Goal: Information Seeking & Learning: Learn about a topic

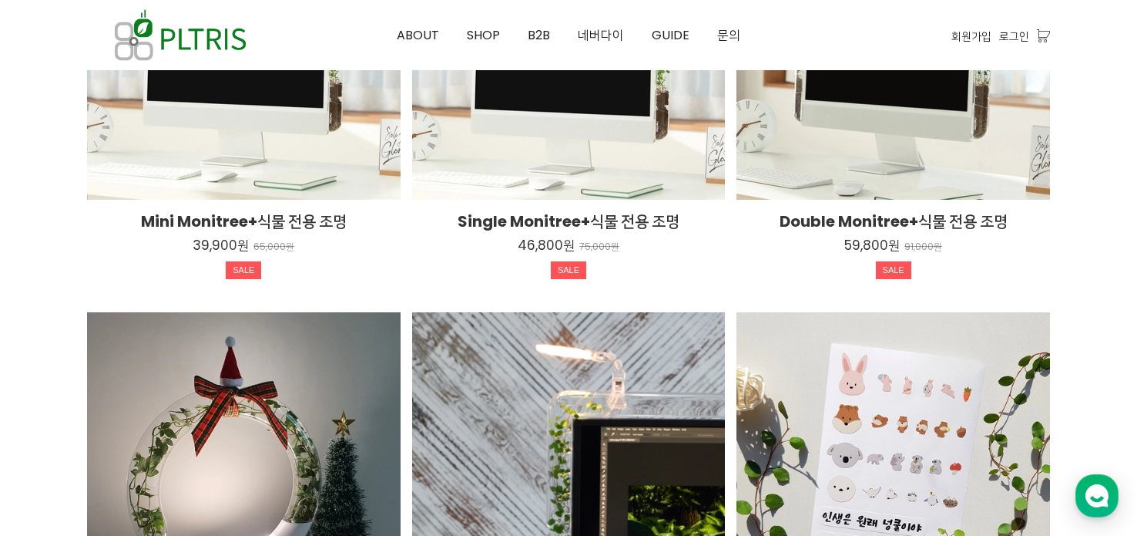
scroll to position [2493, 0]
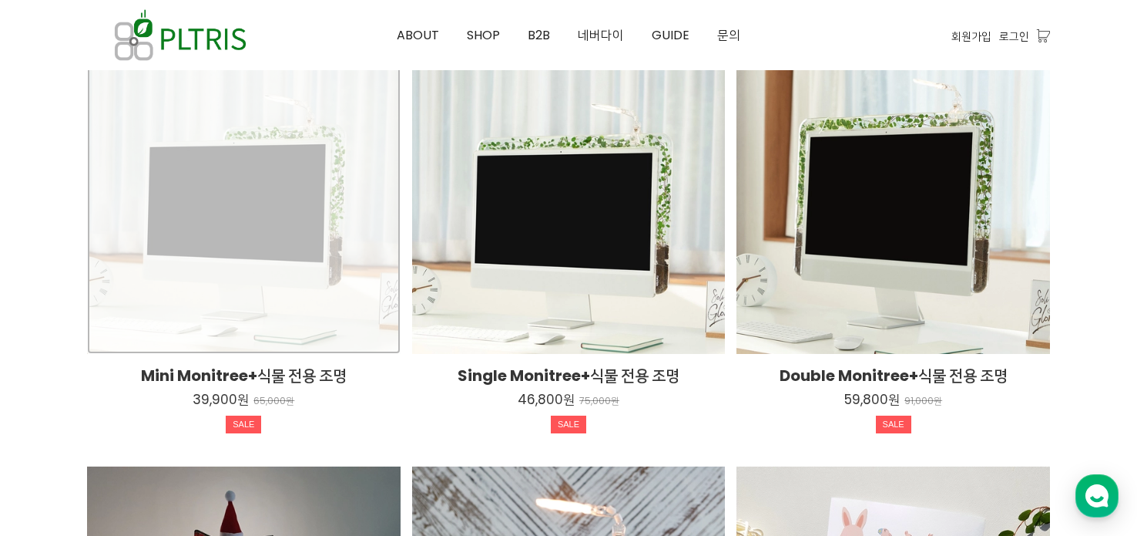
click at [311, 251] on div "Mini Monitree+식물 전용 조명 39,900원 65,000원 SALE TIME SALE" at bounding box center [244, 198] width 314 height 314
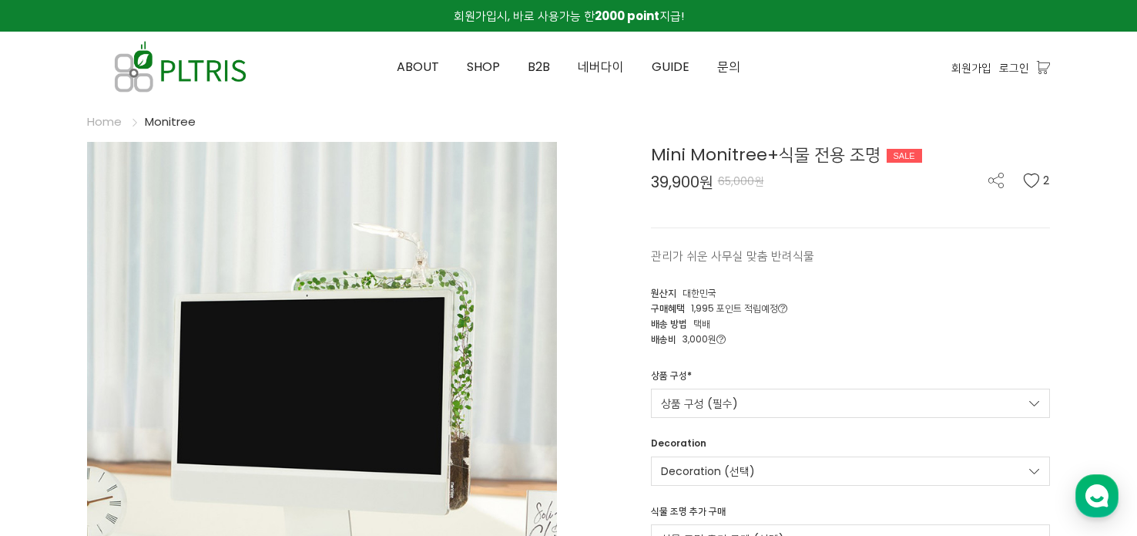
scroll to position [231, 0]
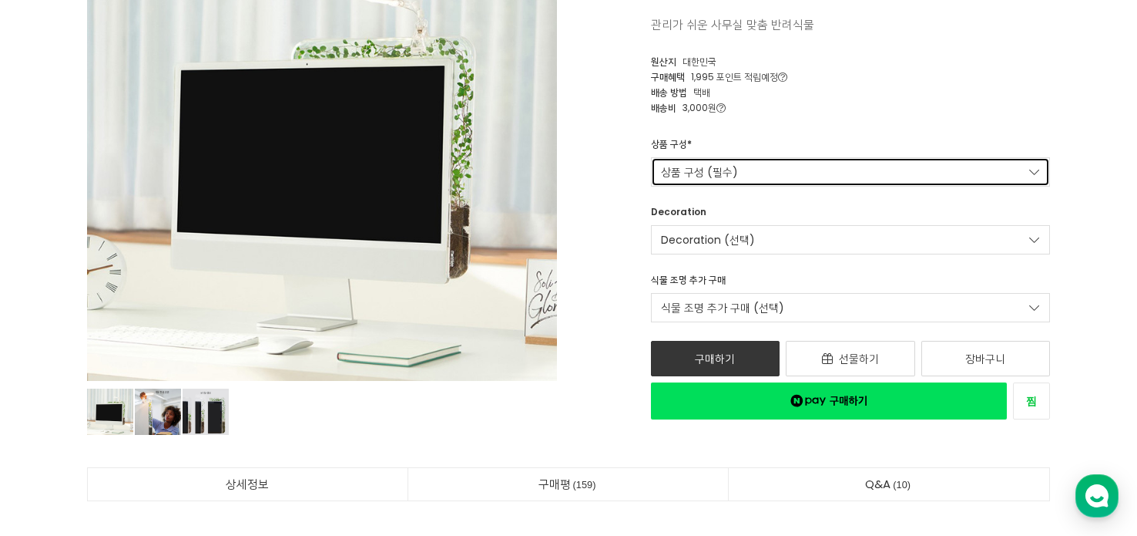
click at [757, 165] on link "상품 구성 (필수)" at bounding box center [851, 171] width 400 height 29
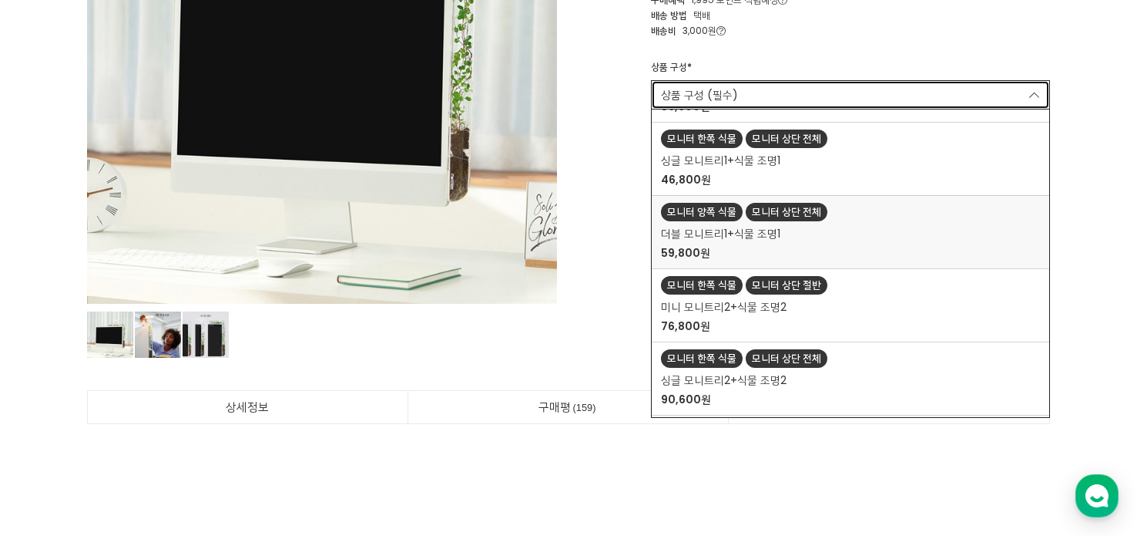
scroll to position [128, 0]
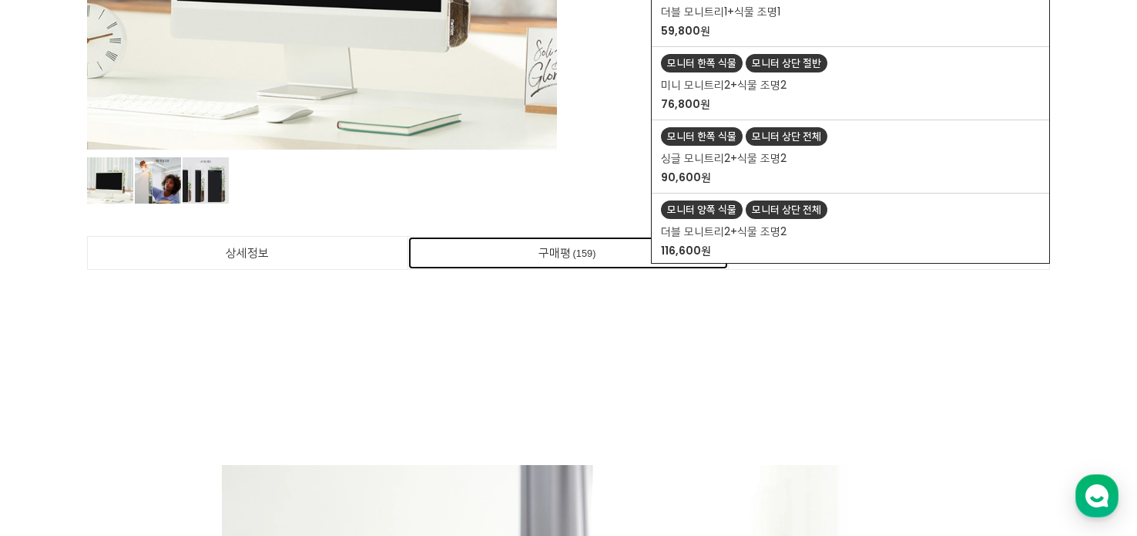
click at [579, 242] on link "구매평 159" at bounding box center [568, 253] width 321 height 32
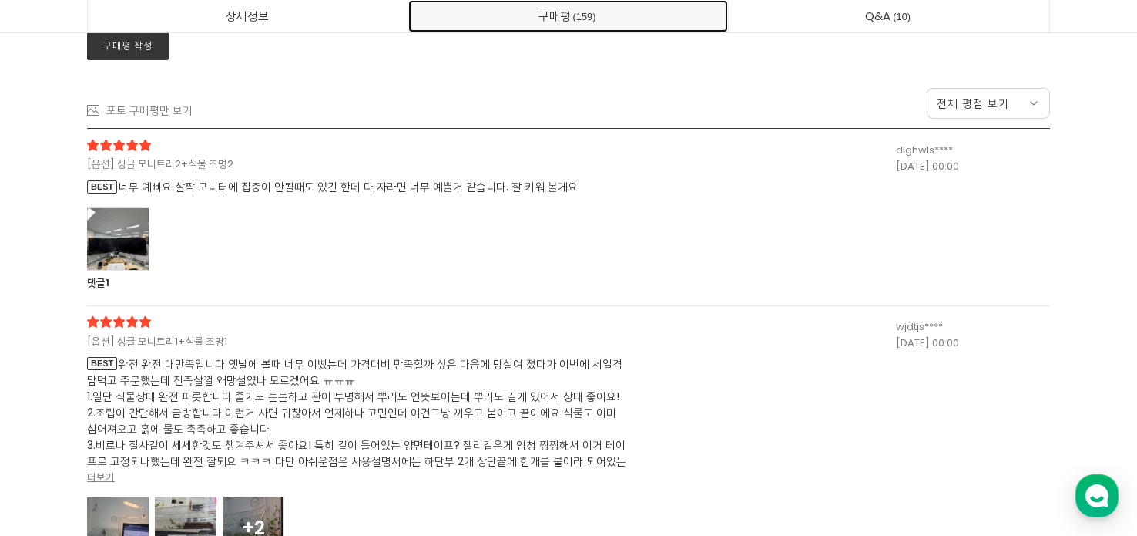
scroll to position [40481, 0]
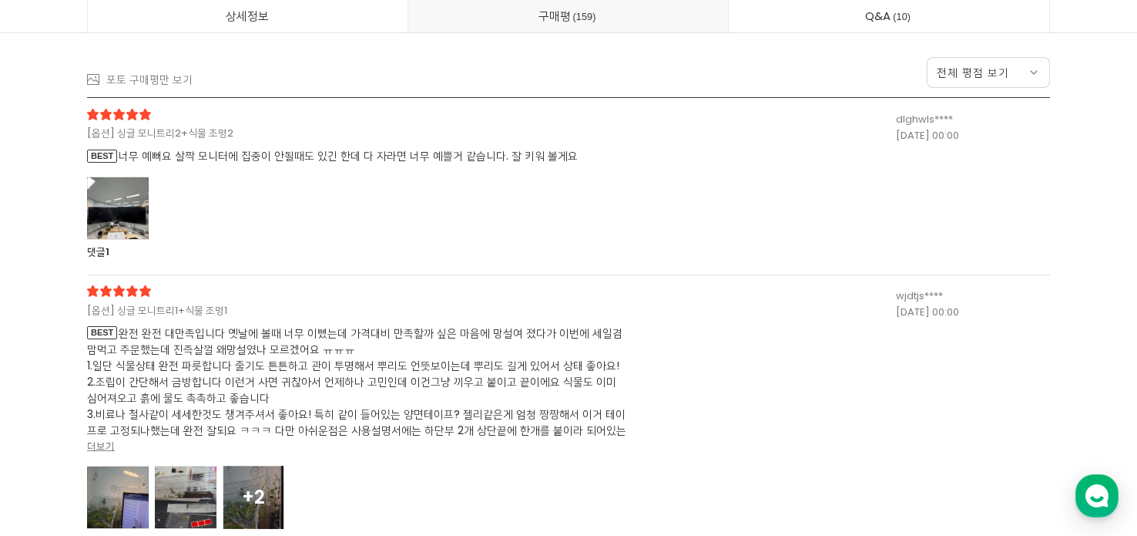
click at [413, 162] on span "BEST 너무 예뻐요 살짝 모니터에 집중이 안될때도 있긴 한데 다 자라면 너무 예쁠거 같습니다. 잘 키워 볼게요" at bounding box center [356, 156] width 539 height 16
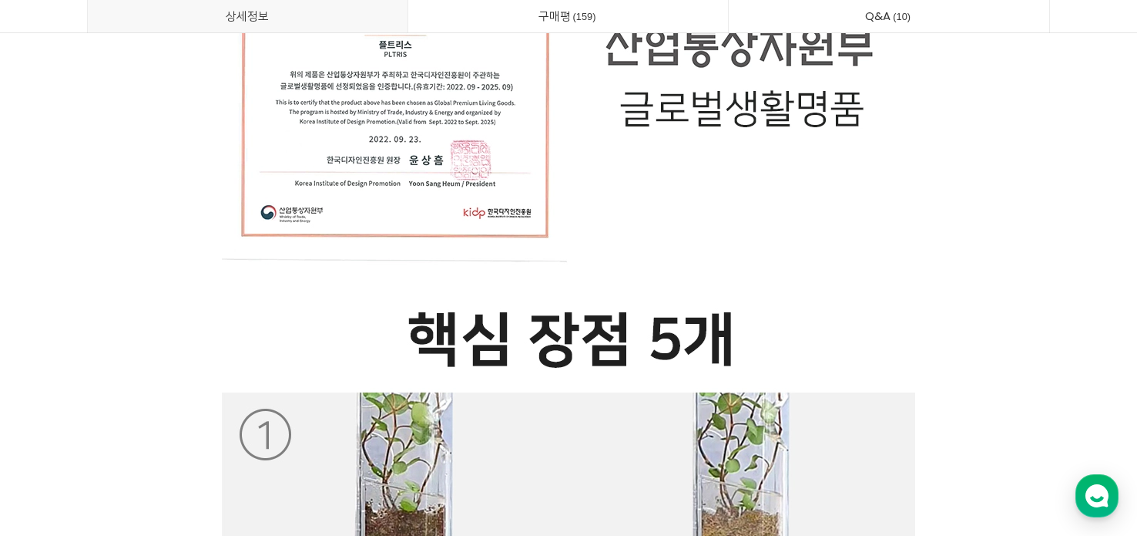
scroll to position [0, 0]
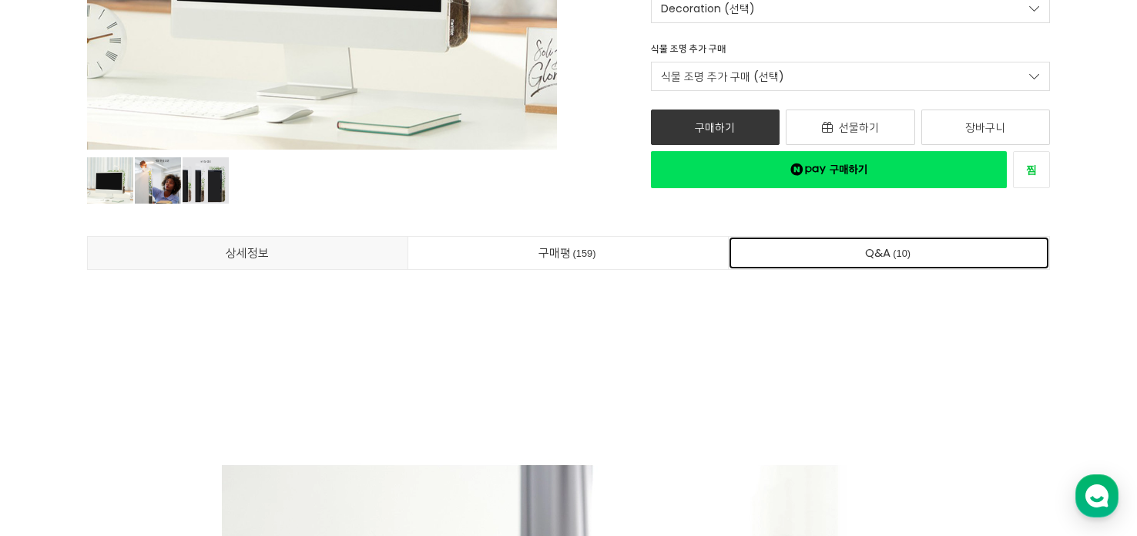
click at [875, 254] on link "Q&A 10" at bounding box center [889, 253] width 321 height 32
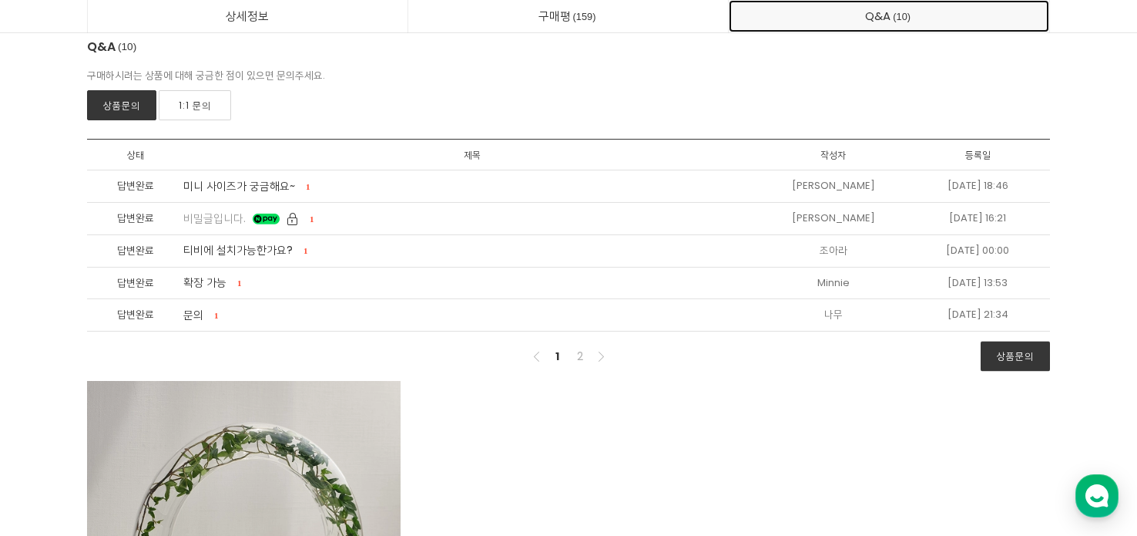
scroll to position [43759, 0]
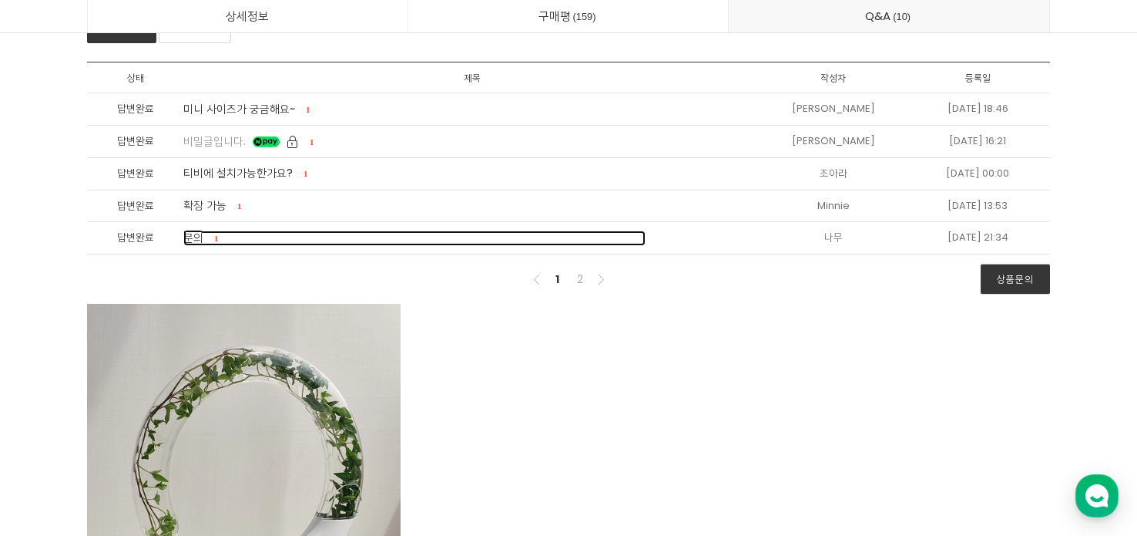
click at [200, 233] on span "문의" at bounding box center [193, 237] width 20 height 15
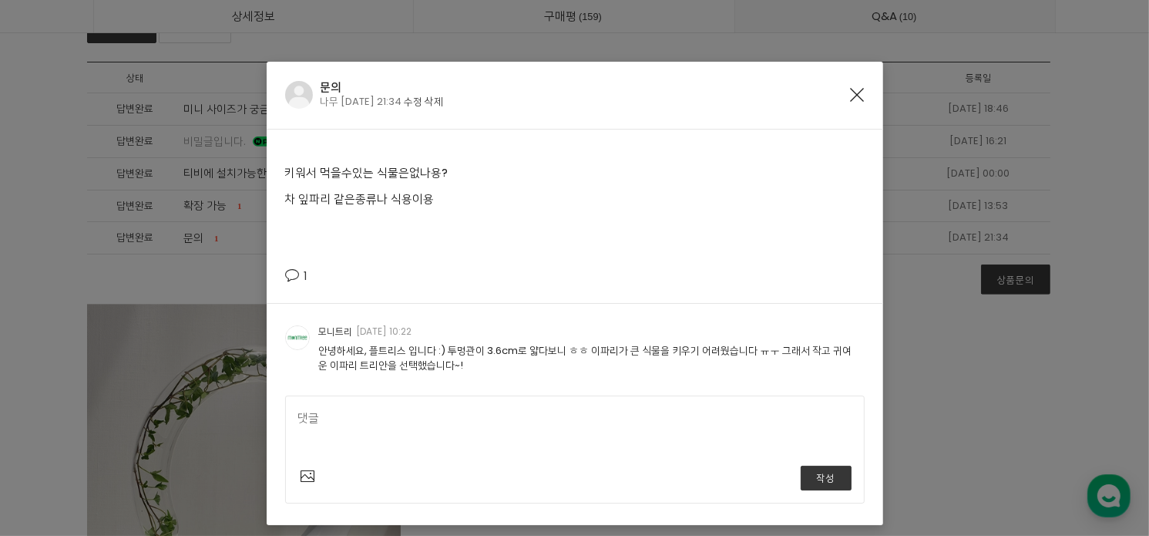
click at [851, 97] on icon "Close" at bounding box center [858, 95] width 14 height 14
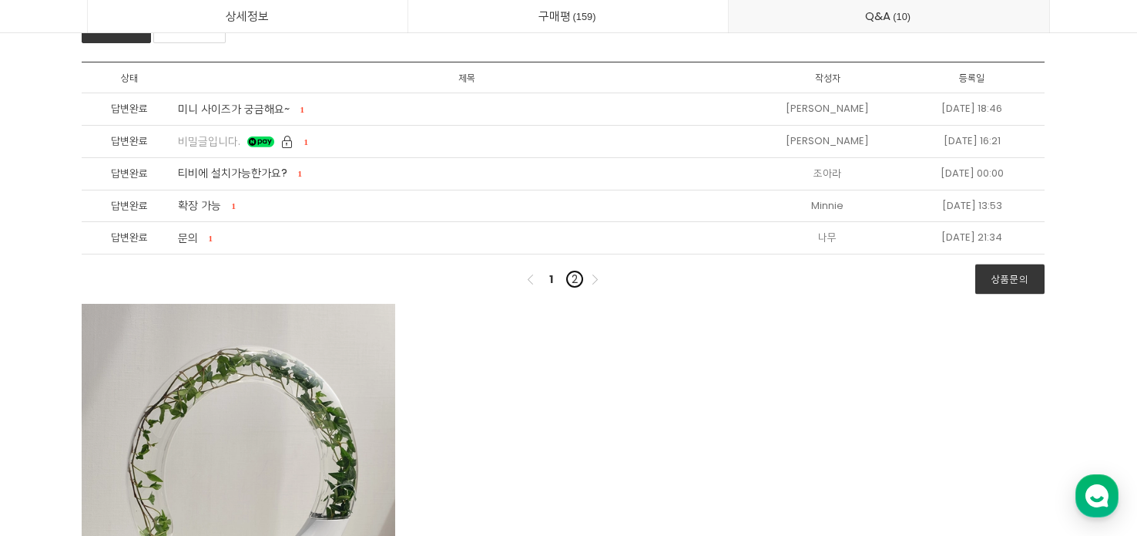
click at [573, 277] on link "2" at bounding box center [575, 279] width 18 height 18
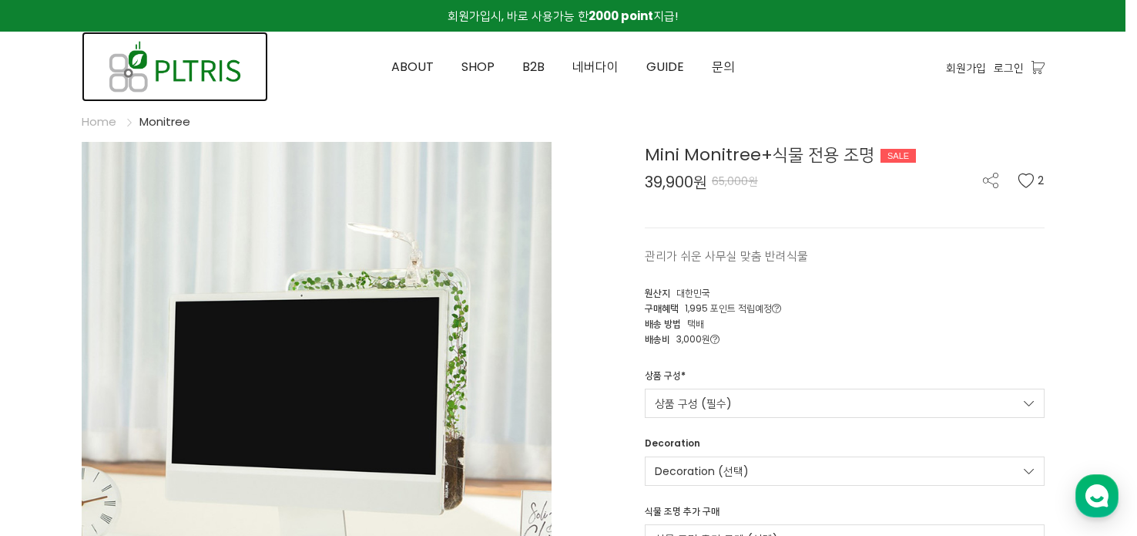
click at [234, 60] on img at bounding box center [175, 67] width 186 height 70
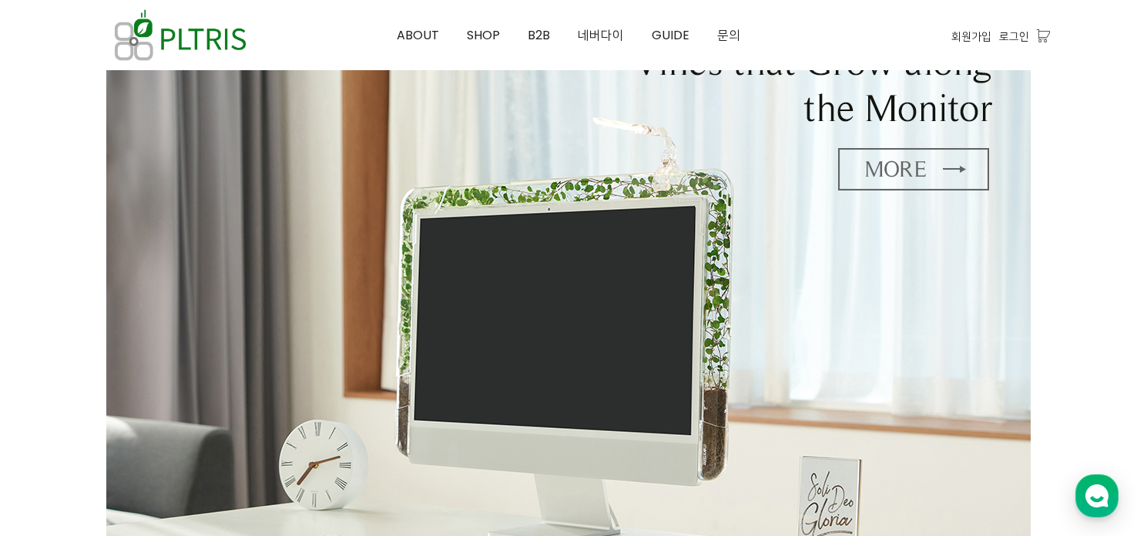
scroll to position [643, 0]
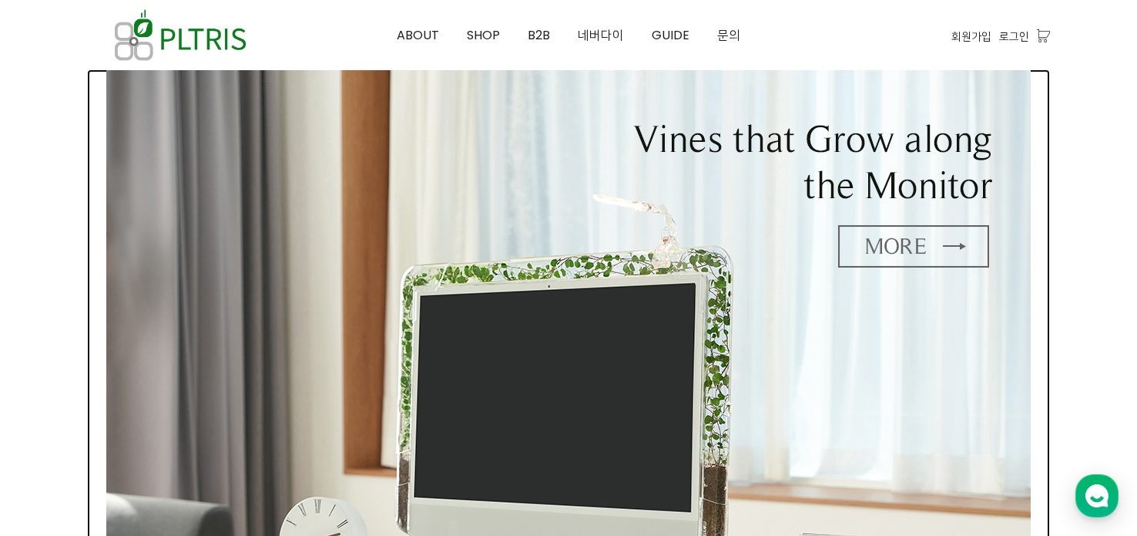
click at [903, 253] on img at bounding box center [568, 366] width 925 height 595
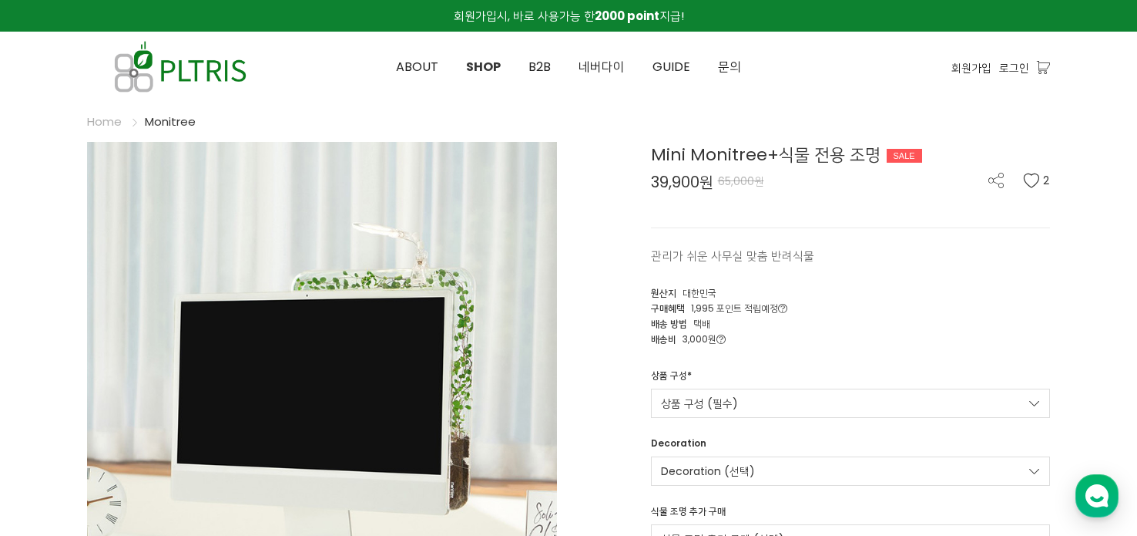
scroll to position [308, 0]
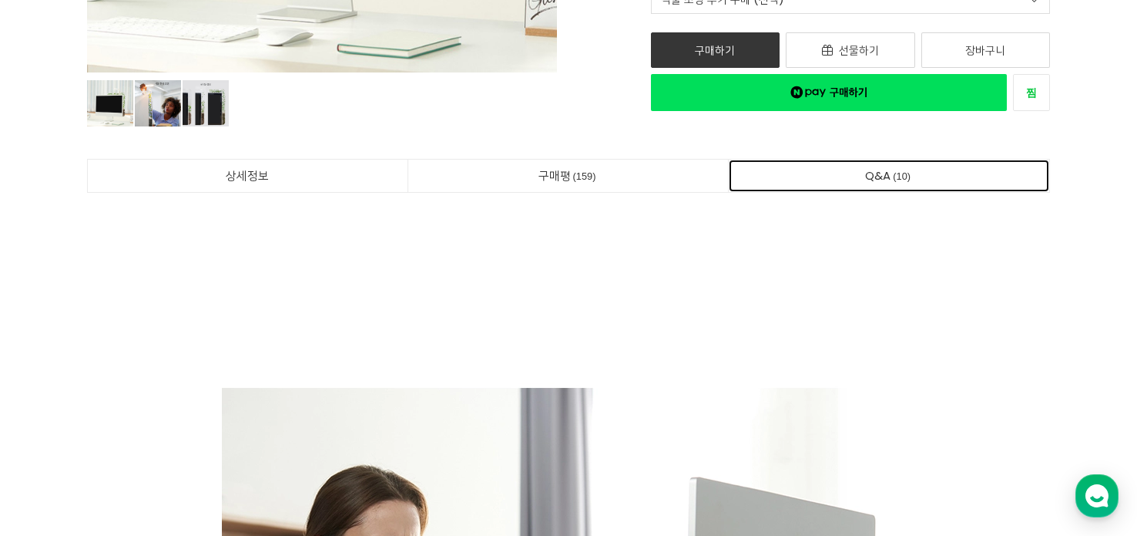
click at [893, 180] on span "10" at bounding box center [902, 176] width 22 height 16
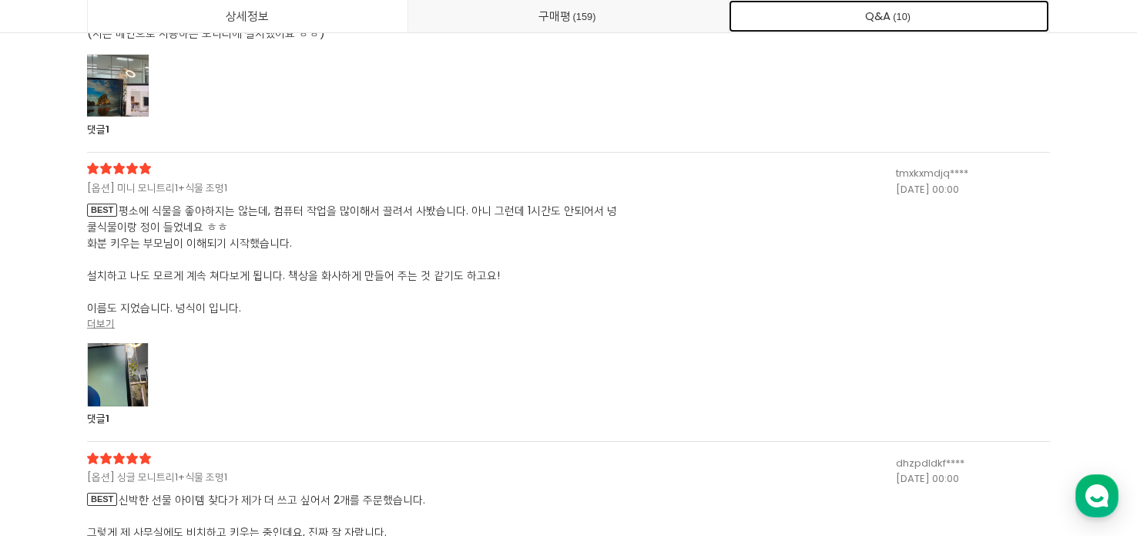
scroll to position [41839, 0]
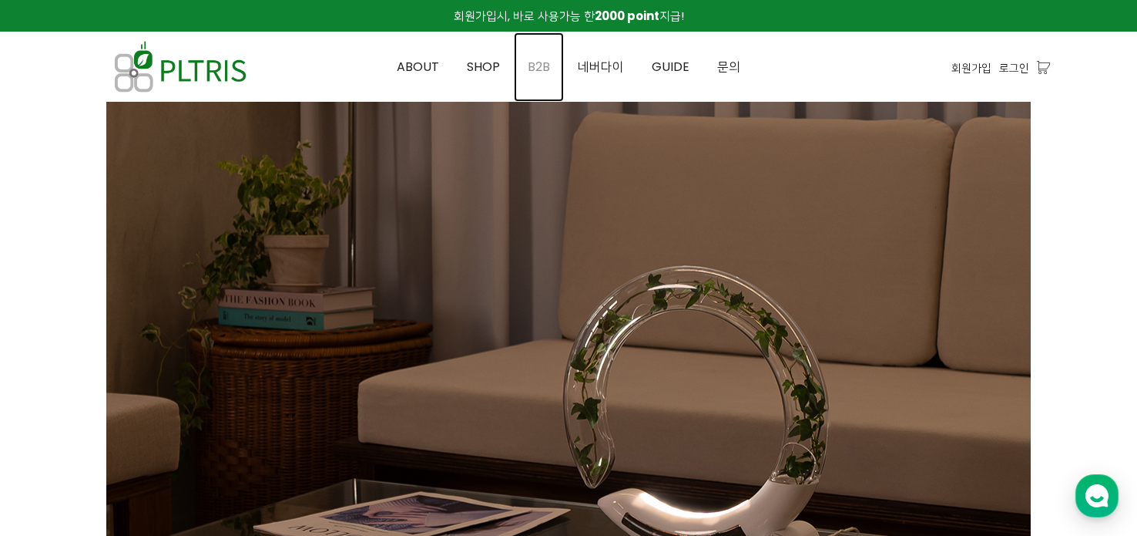
click at [542, 69] on span "B2B" at bounding box center [539, 67] width 22 height 18
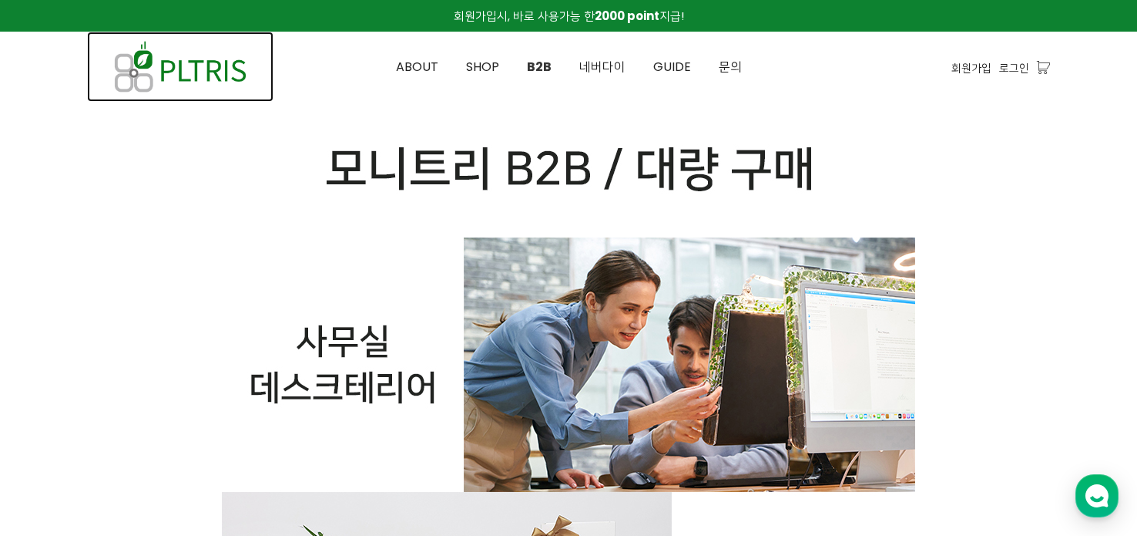
click at [184, 63] on img at bounding box center [180, 67] width 186 height 70
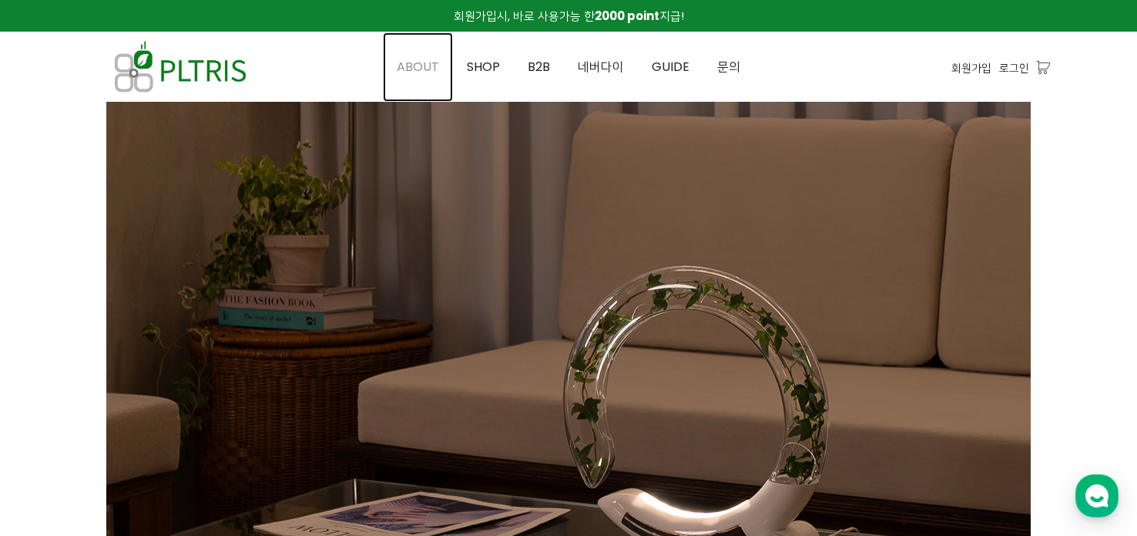
click at [417, 76] on link "ABOUT" at bounding box center [418, 66] width 70 height 69
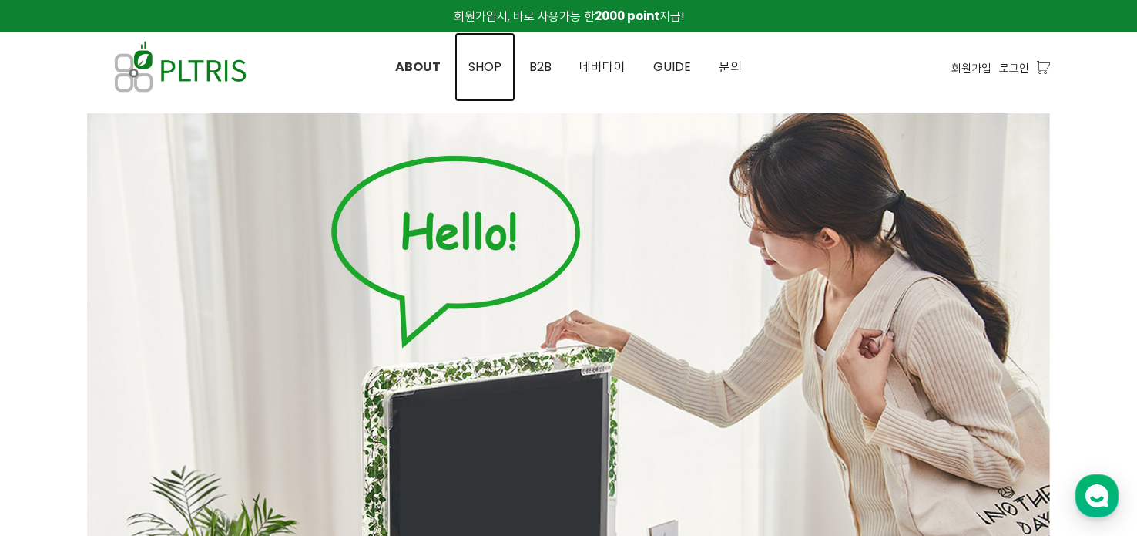
click at [484, 66] on span "SHOP" at bounding box center [484, 67] width 33 height 18
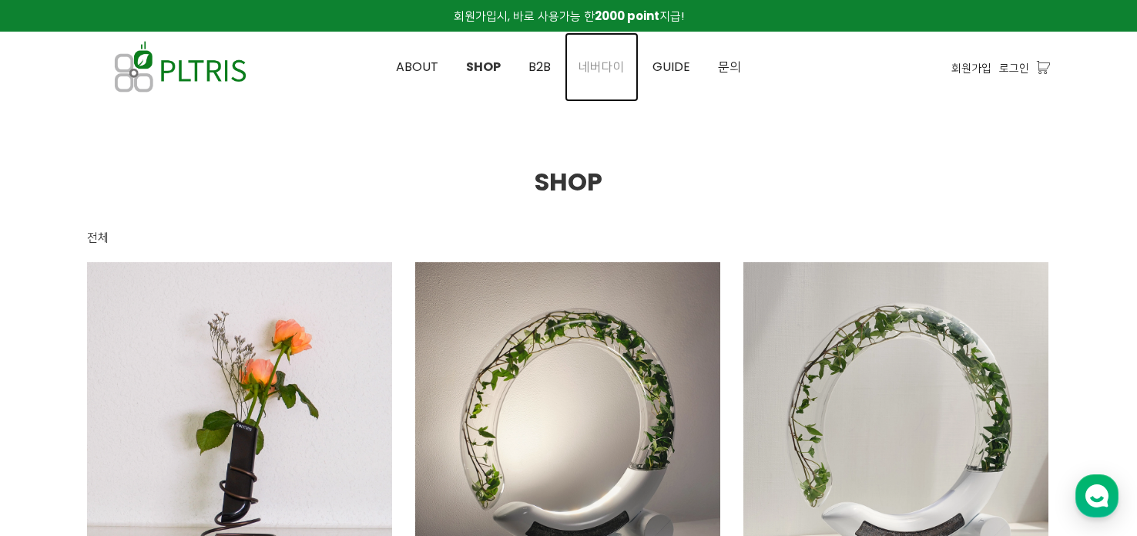
click at [613, 75] on span "네버다이" at bounding box center [602, 67] width 46 height 18
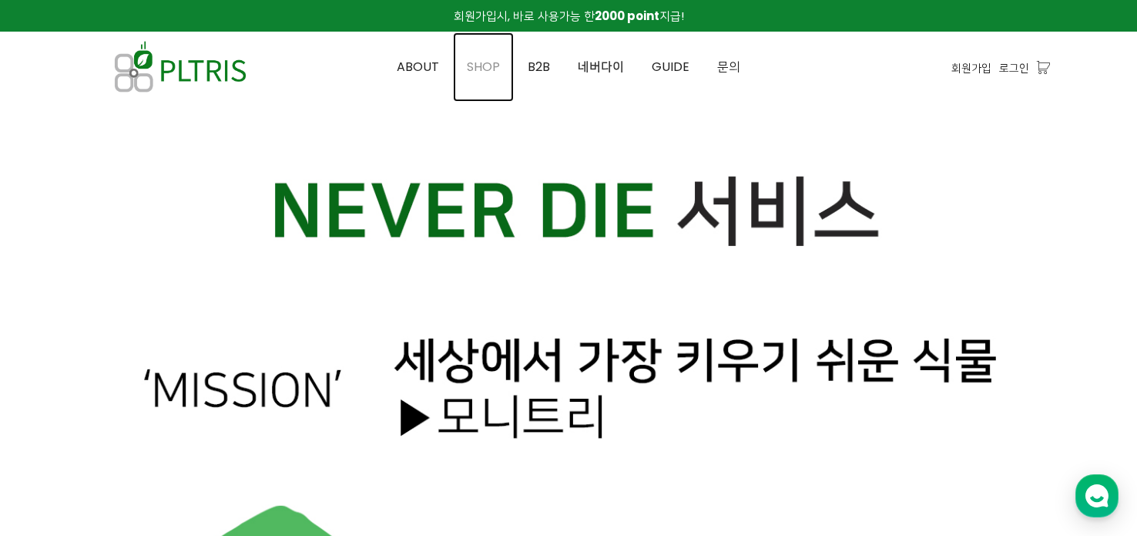
click at [482, 74] on span "SHOP" at bounding box center [483, 67] width 33 height 18
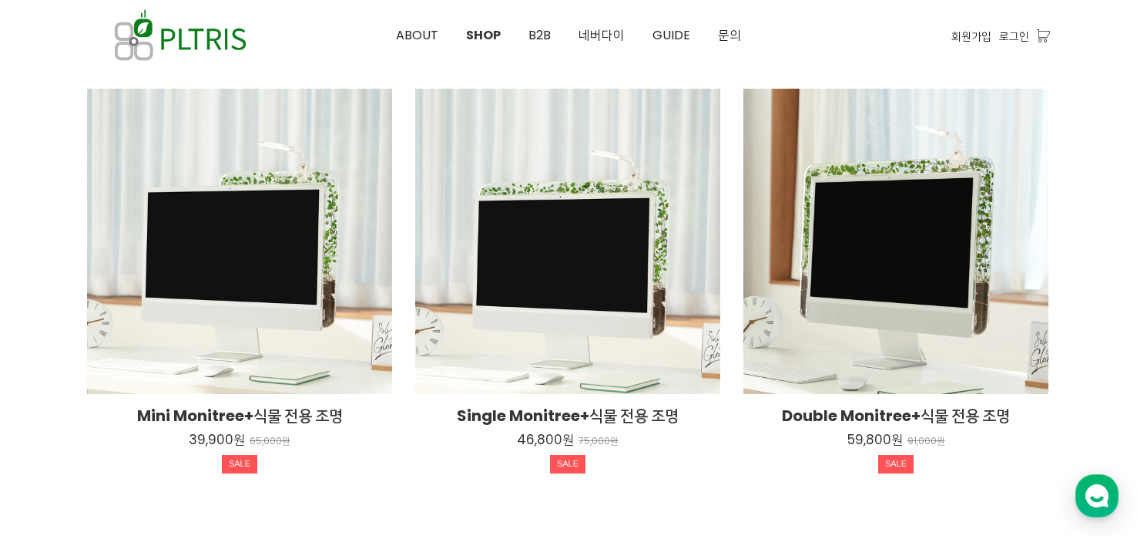
scroll to position [616, 0]
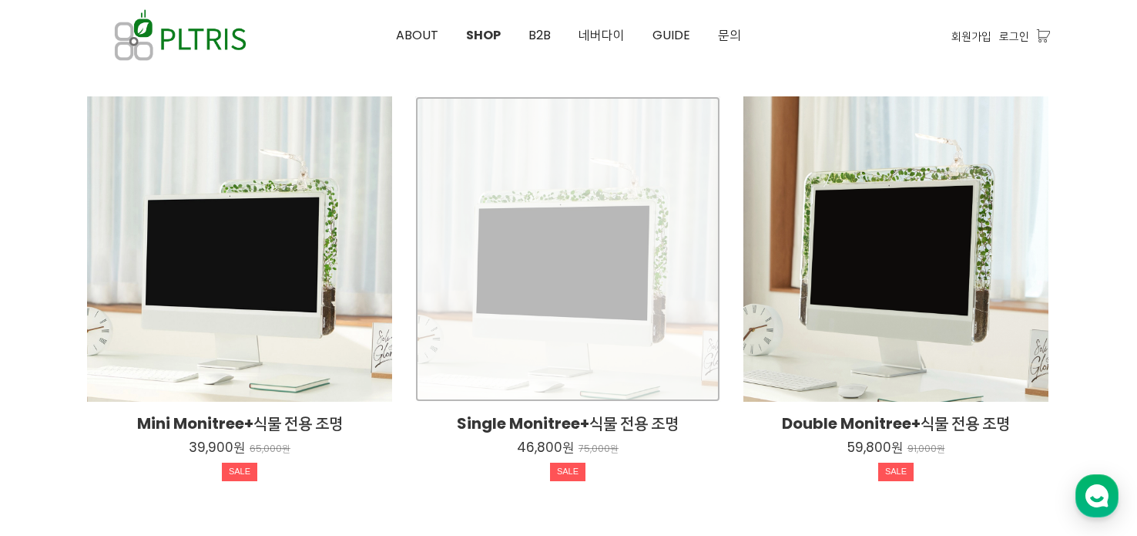
click at [516, 233] on div "Single Monitree+식물 전용 조명 46,800원 75,000원 SALE" at bounding box center [567, 248] width 305 height 305
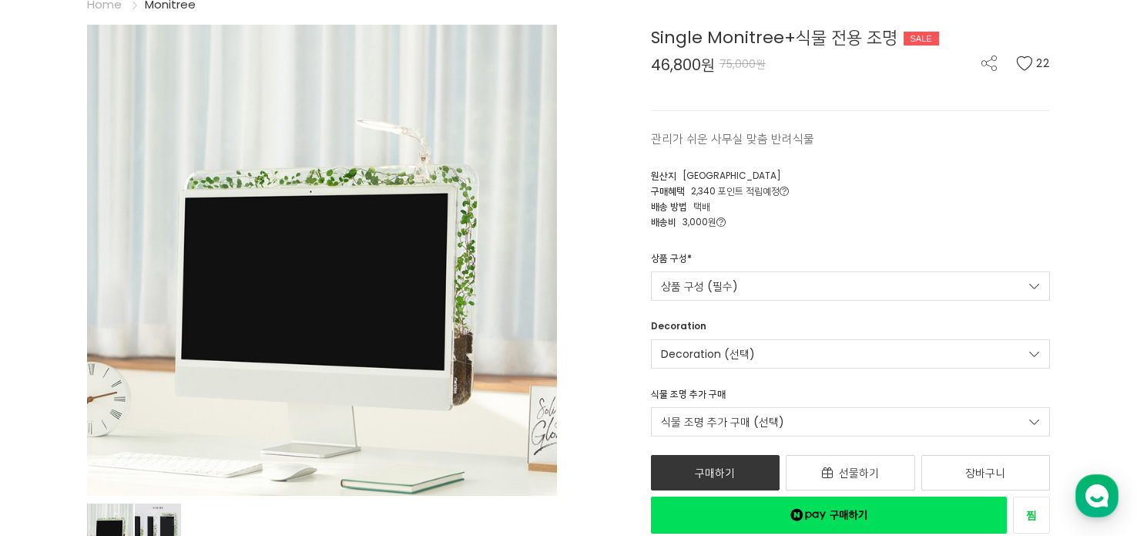
scroll to position [231, 0]
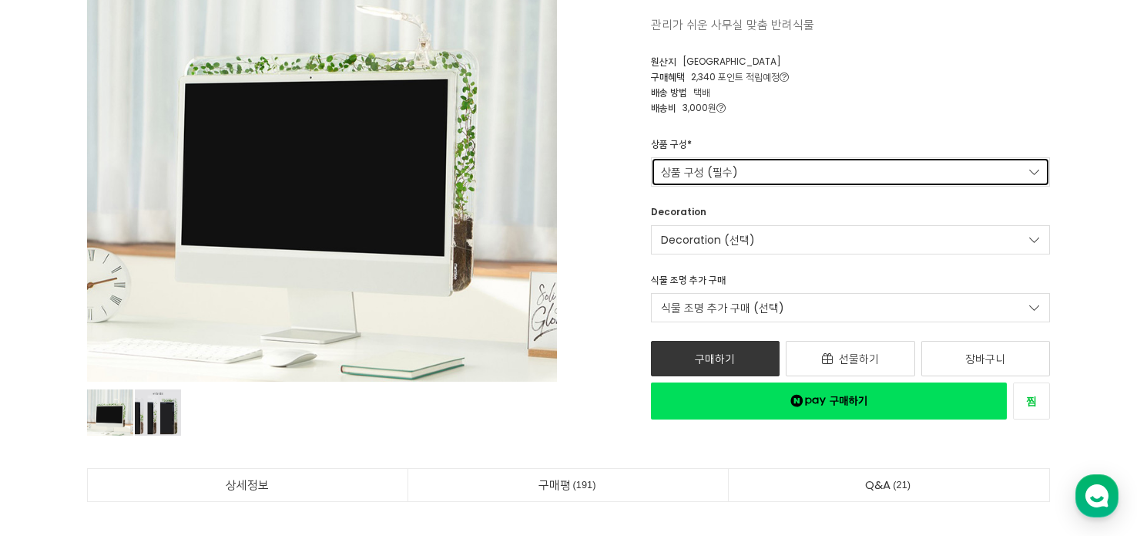
click at [744, 173] on link "상품 구성 (필수)" at bounding box center [851, 171] width 400 height 29
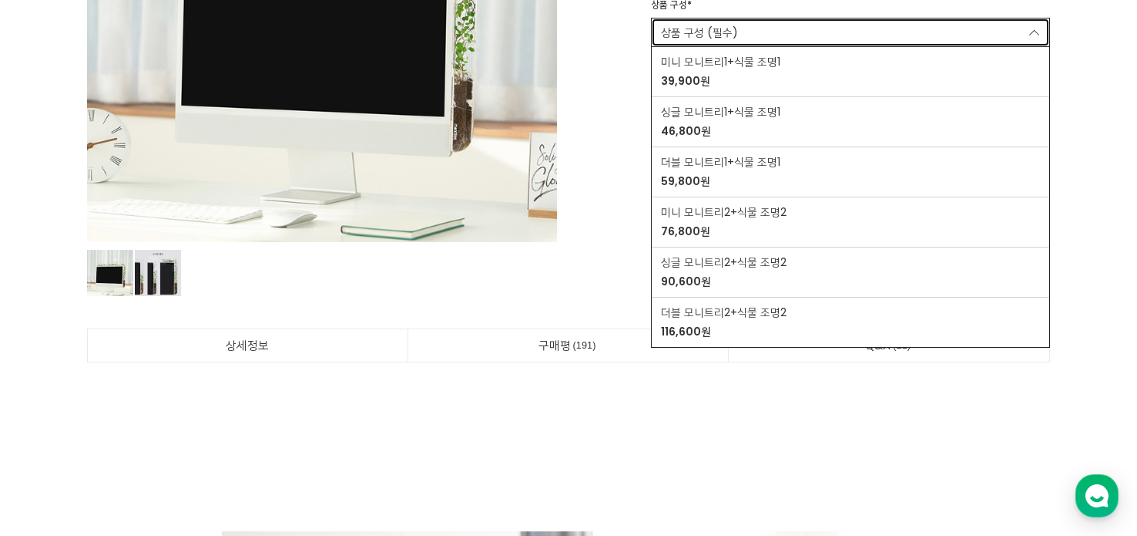
scroll to position [462, 0]
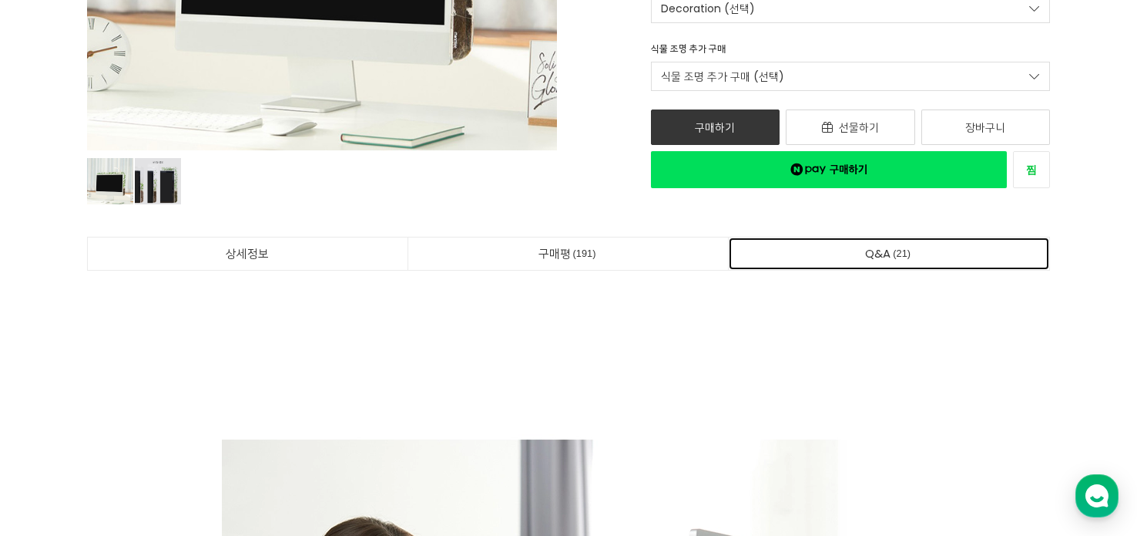
click at [877, 267] on link "Q&A 21" at bounding box center [889, 253] width 321 height 32
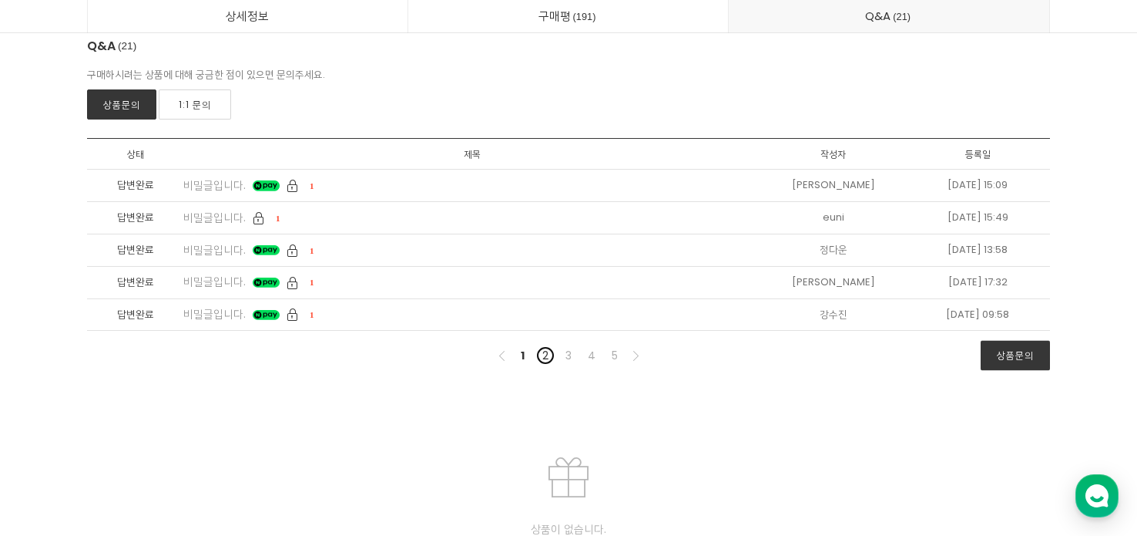
click at [549, 354] on link "2" at bounding box center [545, 355] width 18 height 18
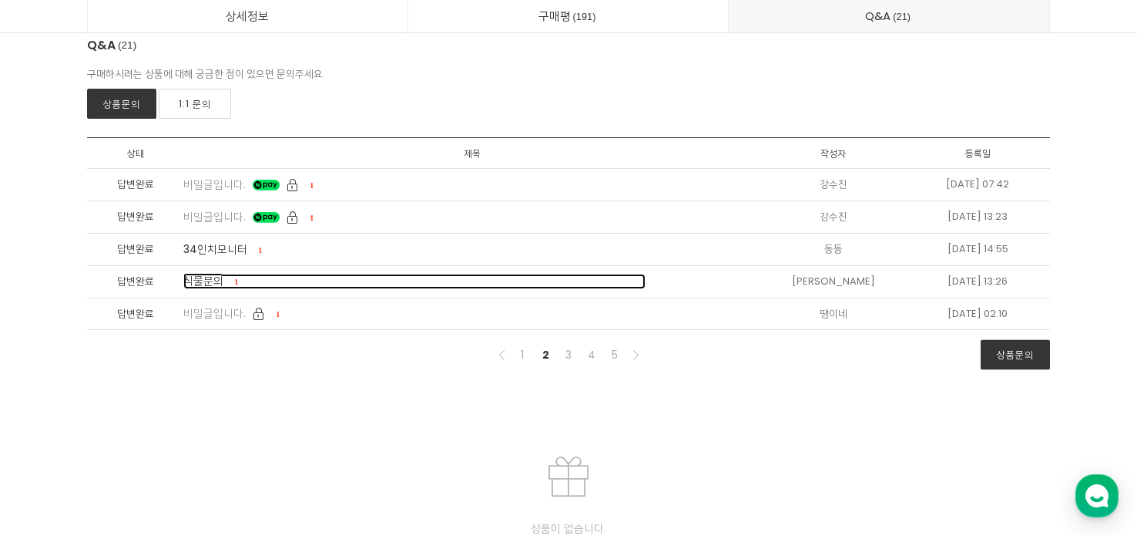
click at [218, 276] on span "식물문의" at bounding box center [203, 280] width 40 height 15
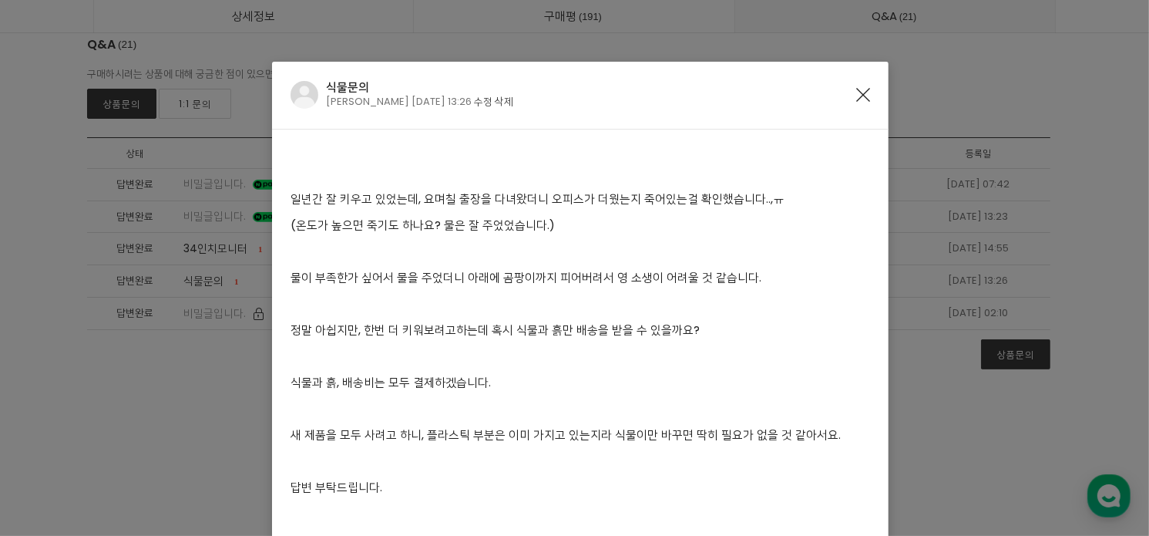
click at [861, 91] on icon "Close" at bounding box center [863, 95] width 14 height 14
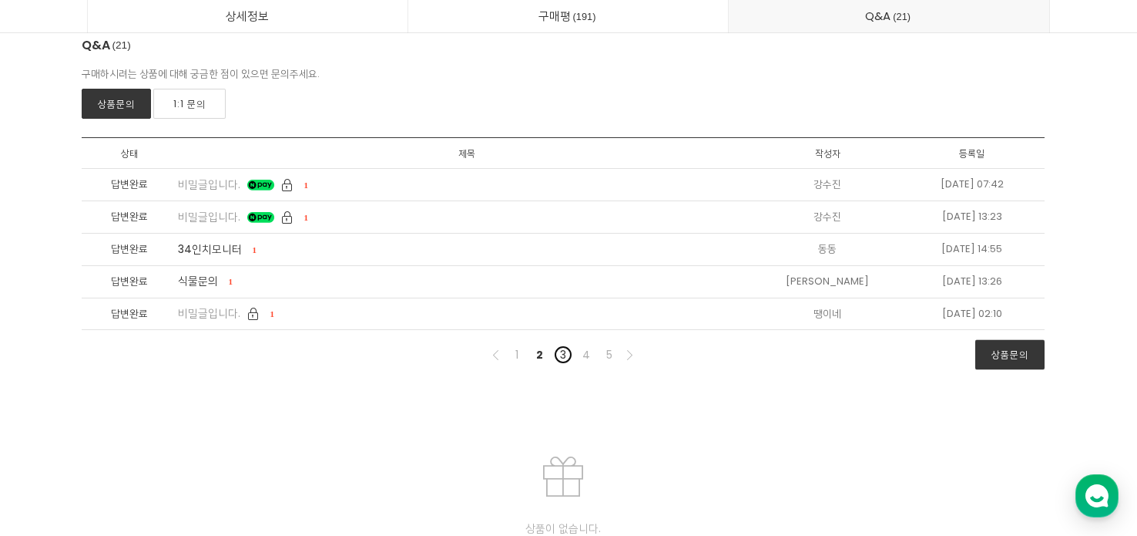
click at [560, 351] on link "3" at bounding box center [563, 354] width 18 height 18
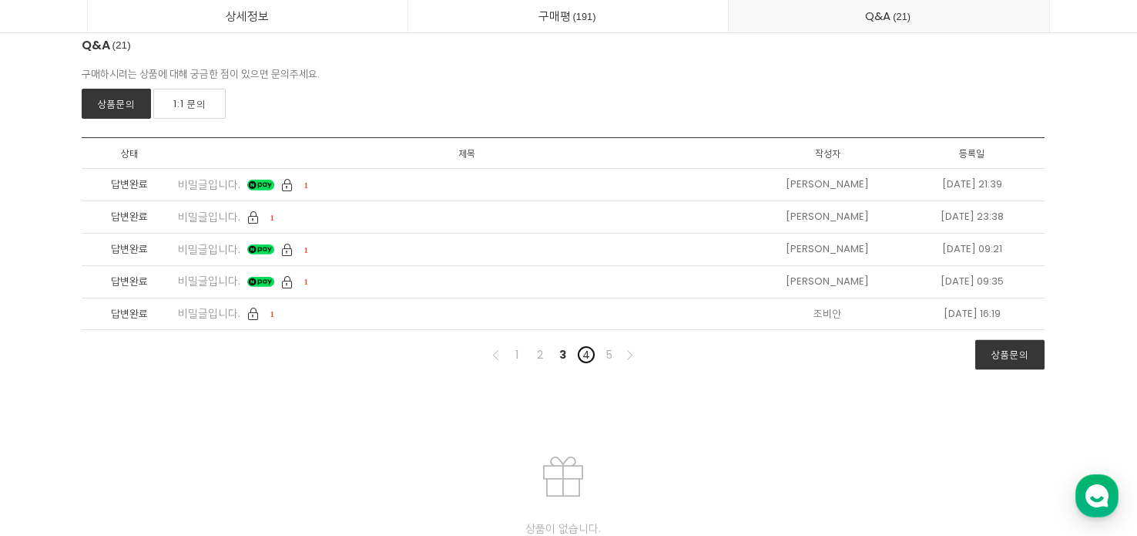
click at [586, 351] on link "4" at bounding box center [586, 354] width 18 height 18
click at [601, 351] on link "5" at bounding box center [609, 354] width 18 height 18
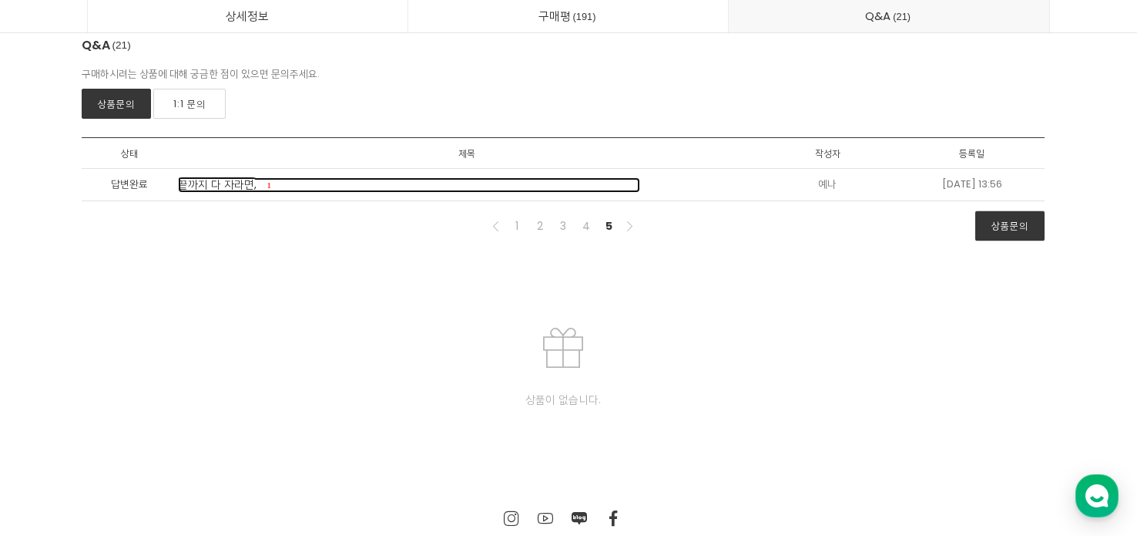
click at [223, 183] on span "끝까지 다 자라면," at bounding box center [217, 183] width 79 height 15
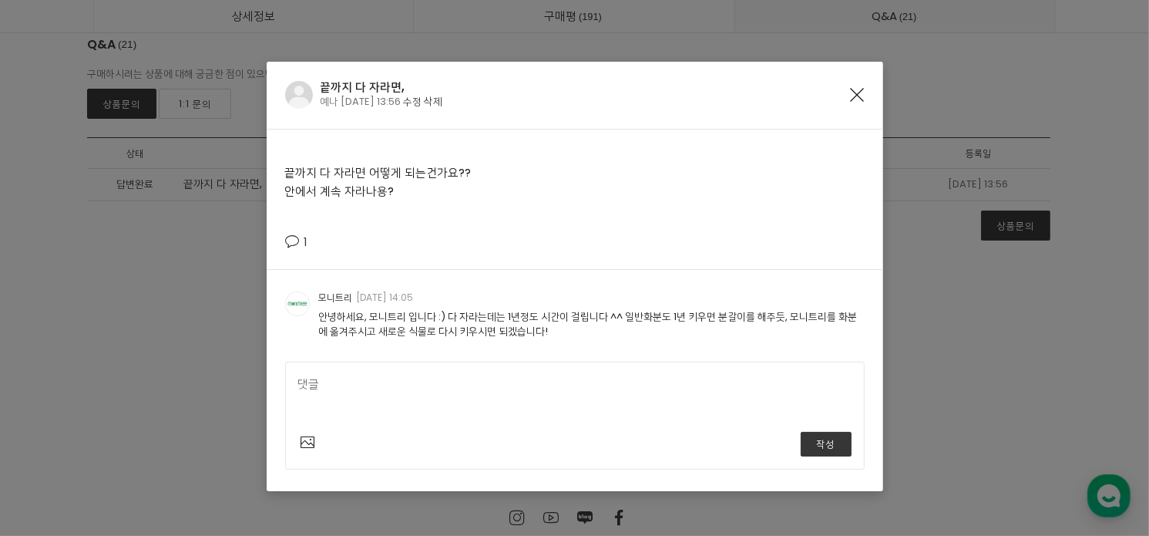
drag, startPoint x: 527, startPoint y: 338, endPoint x: 465, endPoint y: 338, distance: 61.6
click at [465, 338] on div "모니트리 2021-05-12 14:05 안녕하세요, 모니트리 입니다 :) 다 자라는데는 1년정도 시간이 걸립니다 ^^ 일반화분도 1년 키우면 …" at bounding box center [575, 380] width 616 height 222
click at [854, 90] on icon "Close" at bounding box center [858, 95] width 14 height 14
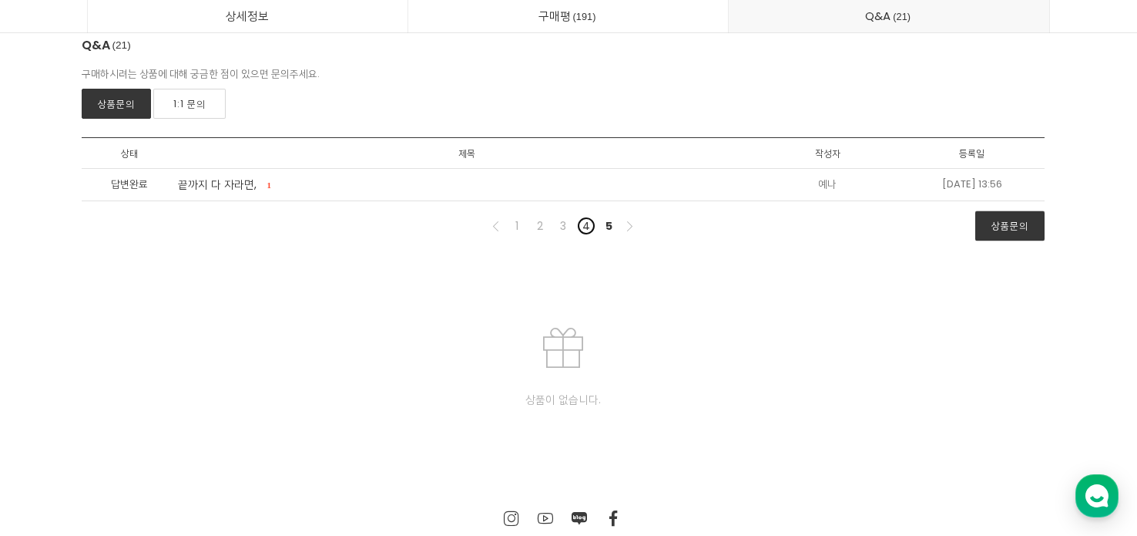
click at [584, 221] on link "4" at bounding box center [586, 226] width 18 height 18
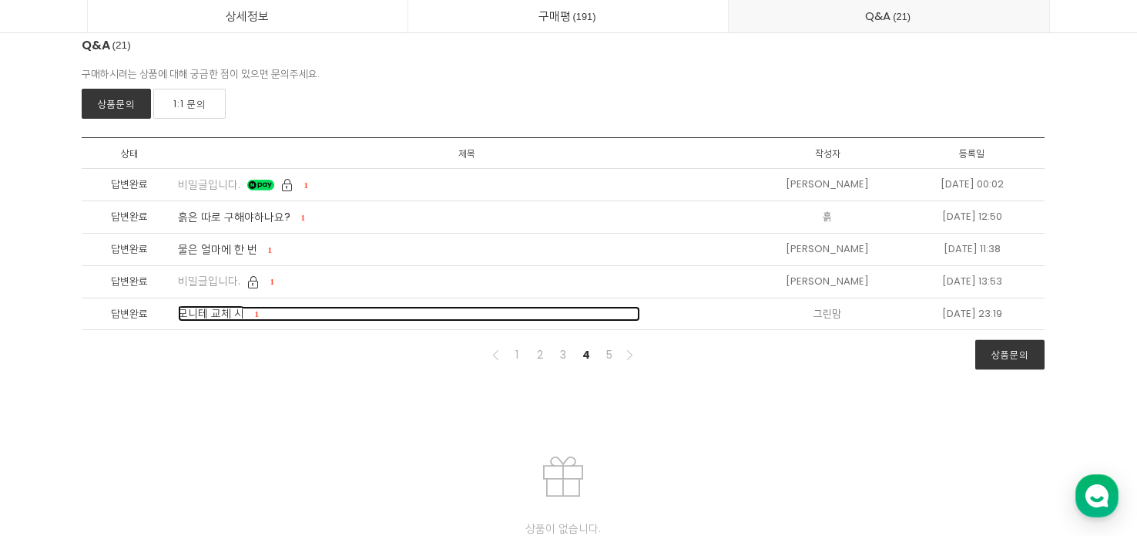
click at [193, 315] on span "모니테 교체 시" at bounding box center [211, 312] width 66 height 15
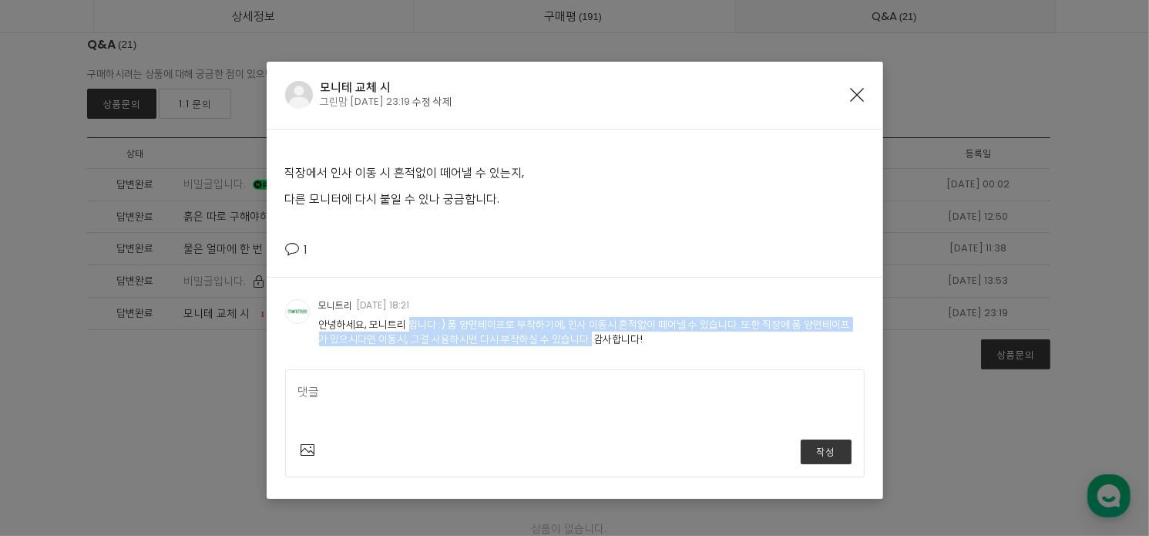
drag, startPoint x: 340, startPoint y: 328, endPoint x: 492, endPoint y: 336, distance: 152.0
click at [492, 336] on div "안녕하세요, 모니트리 입니다 :) 폼 양면테이프로 부착하기에, 인사 이동시 흔적없이 떼어낼 수 있습니다. 또한 직장에 폼 양면테이프가 있으시다…" at bounding box center [588, 331] width 539 height 28
click at [857, 94] on icon "Close" at bounding box center [858, 95] width 14 height 14
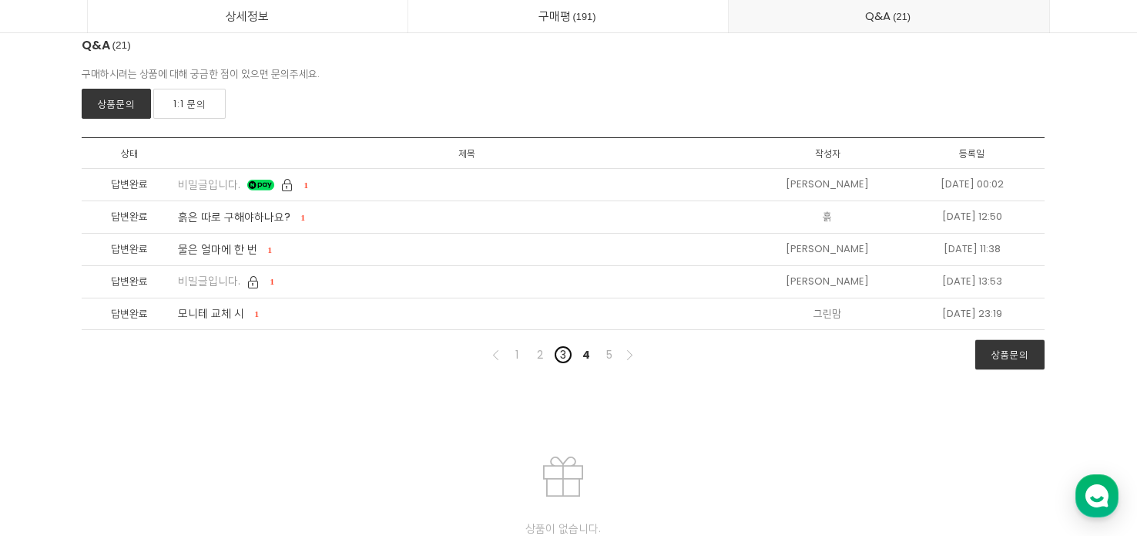
click at [560, 356] on link "3" at bounding box center [563, 354] width 18 height 18
click at [540, 351] on link "2" at bounding box center [540, 354] width 18 height 18
click at [613, 353] on link "5" at bounding box center [609, 354] width 18 height 18
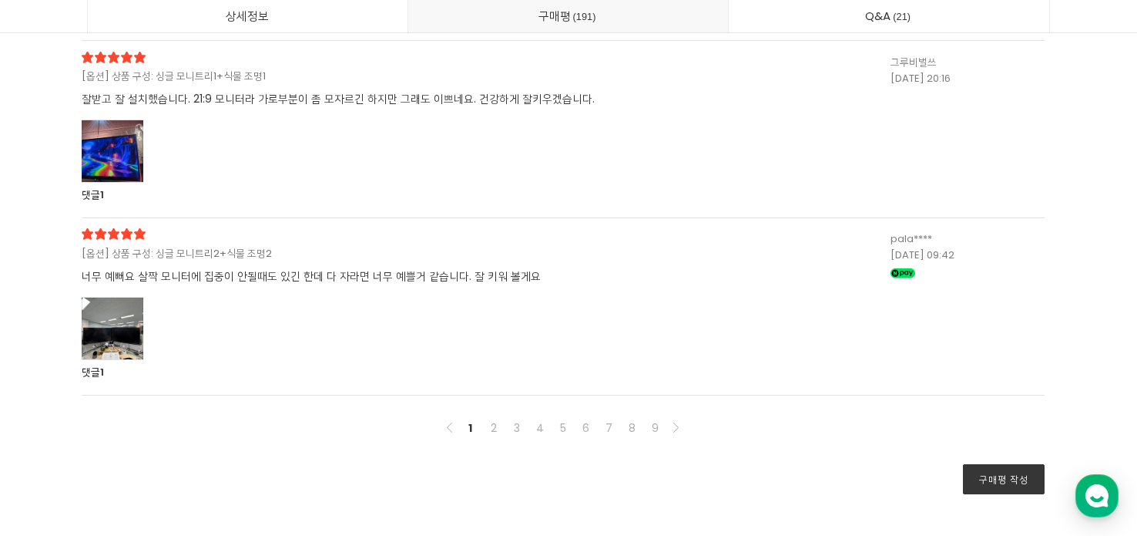
scroll to position [42422, 0]
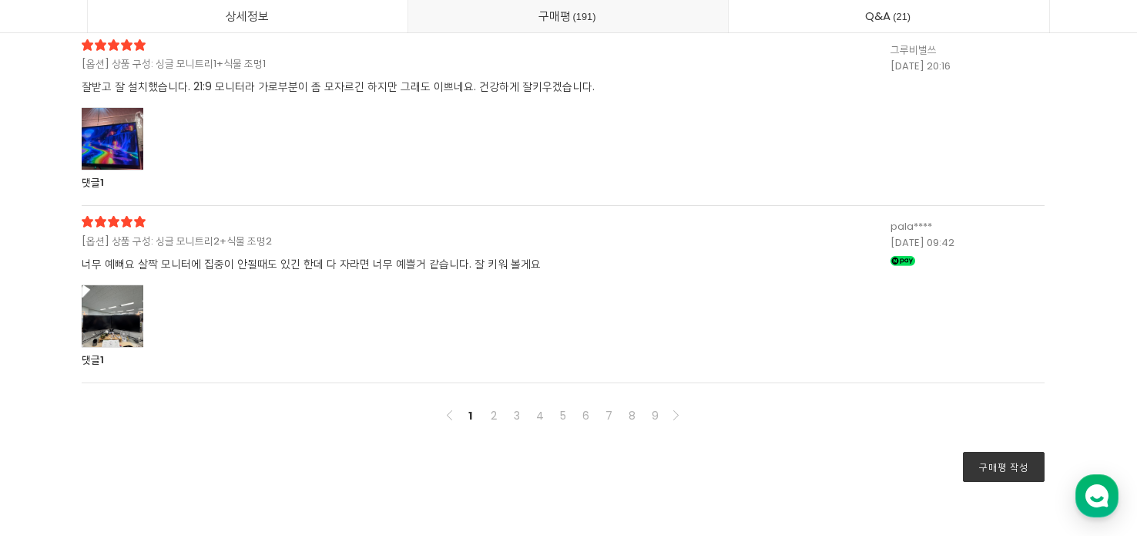
click at [400, 279] on div "[옵션] 상품 구성: 싱글 모니트리2+식물 조명2 너무 예뻐요 살짝 모니터에 집중이 안될때도 있긴 한데 다 자라면 너무 예쁠거 같습니다. 잘 …" at bounding box center [486, 292] width 809 height 152
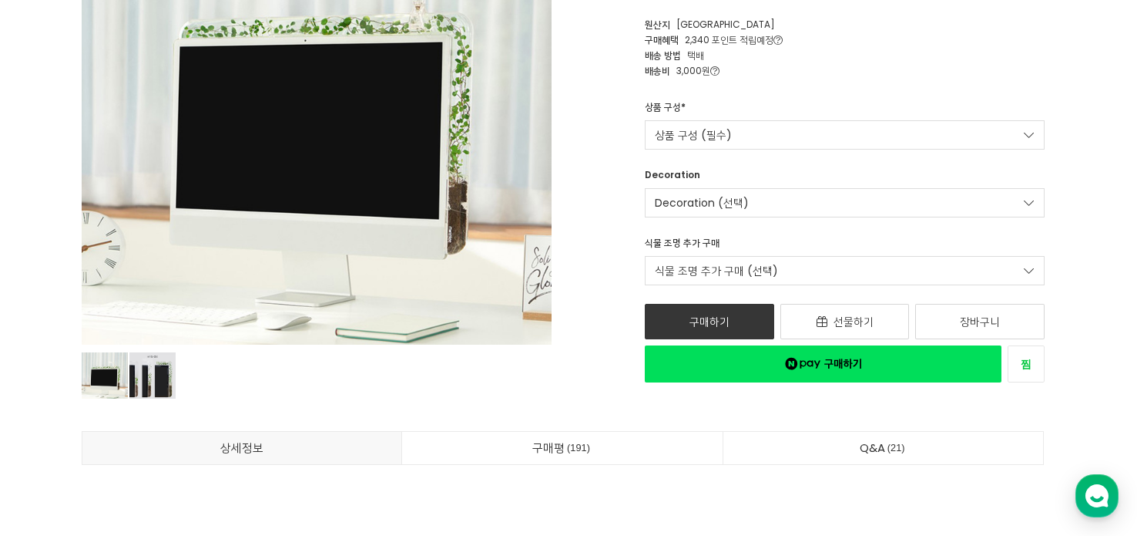
scroll to position [395, 0]
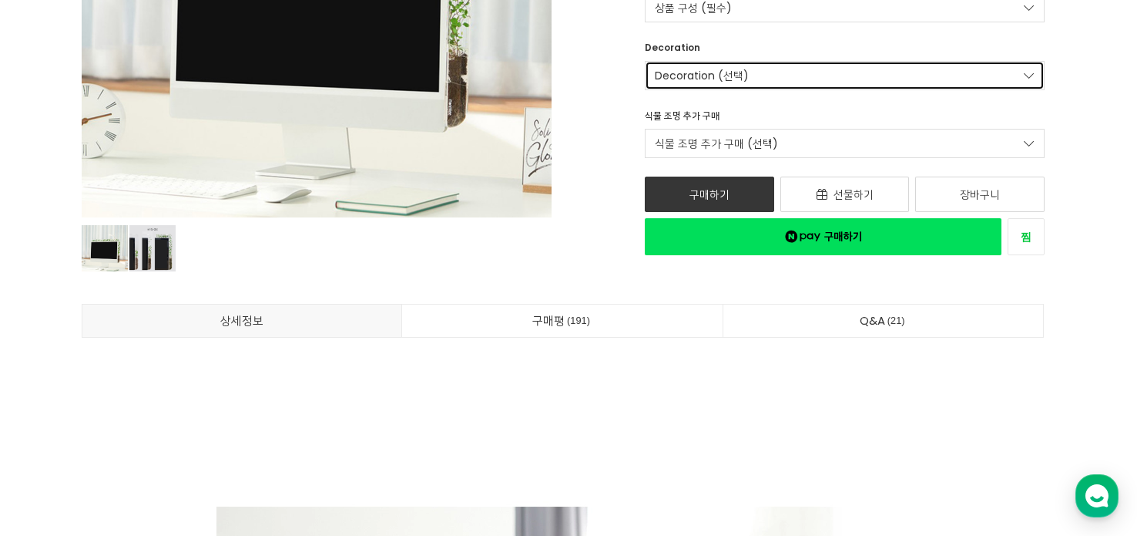
click at [724, 79] on link "Decoration (선택)" at bounding box center [845, 75] width 400 height 29
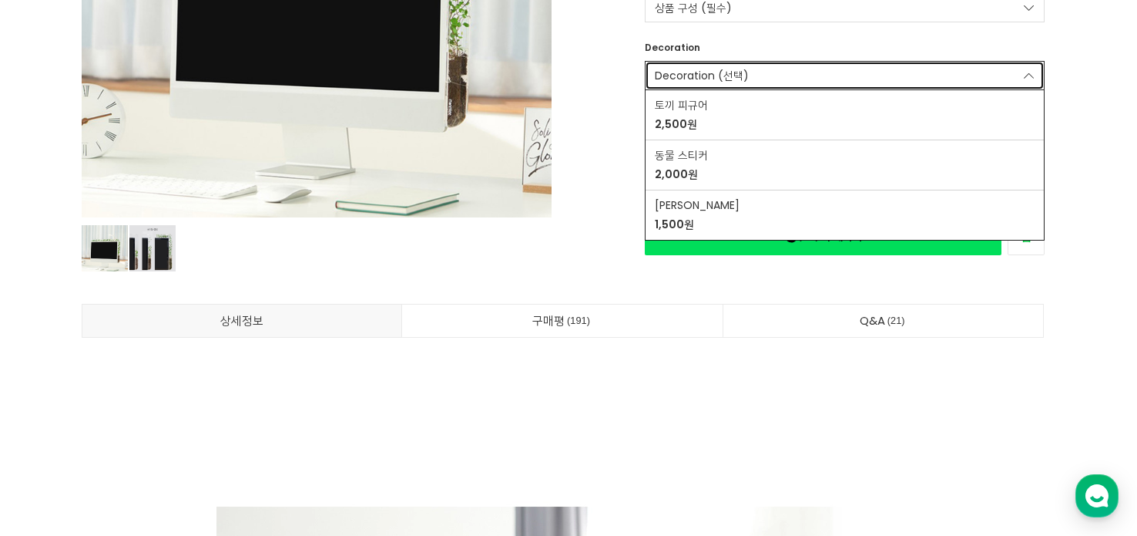
scroll to position [318, 0]
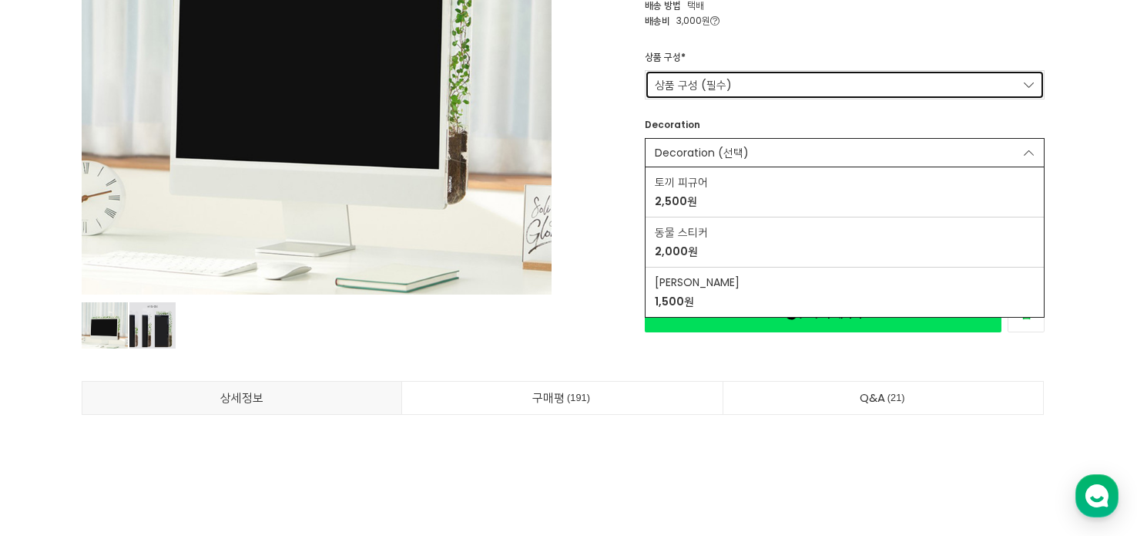
click at [748, 74] on link "상품 구성 (필수)" at bounding box center [845, 84] width 400 height 29
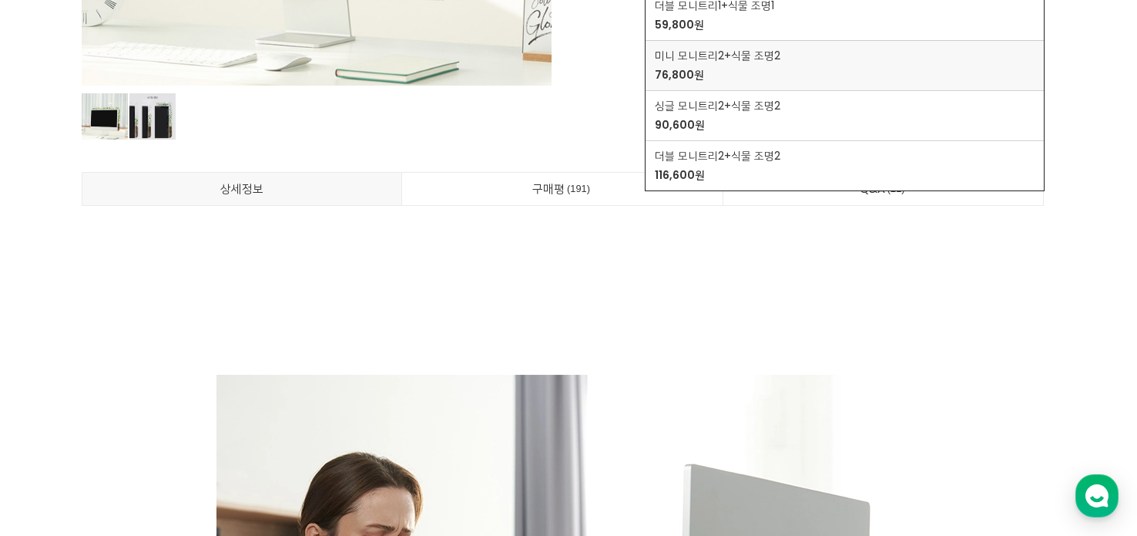
scroll to position [549, 0]
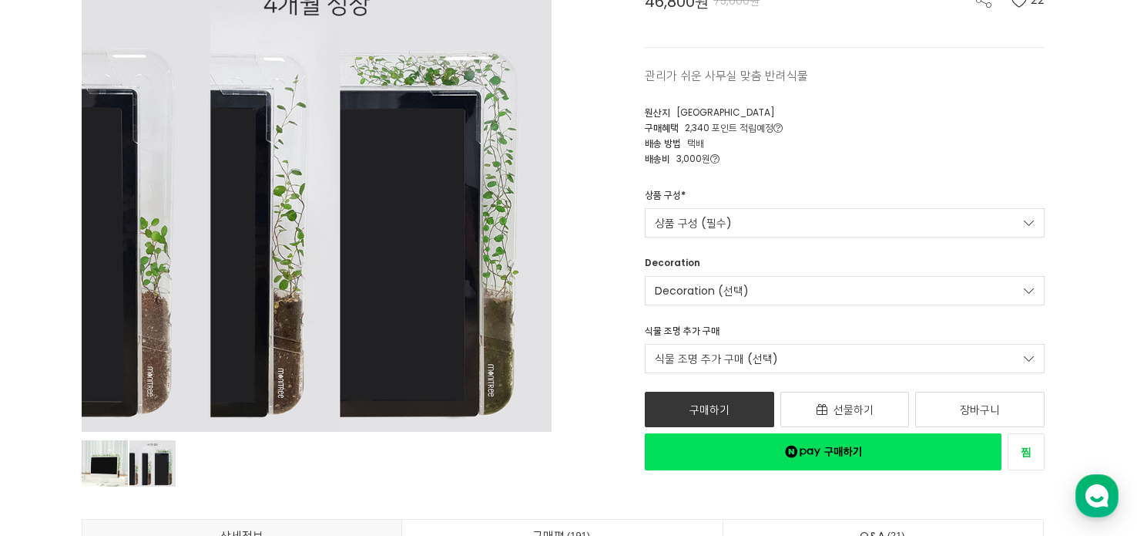
scroll to position [77, 0]
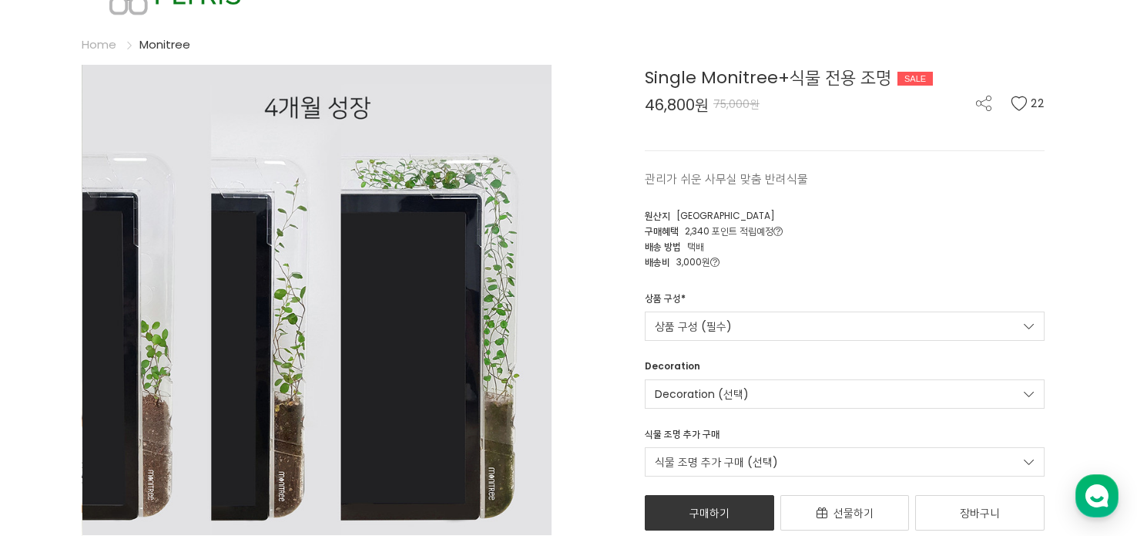
drag, startPoint x: 270, startPoint y: 264, endPoint x: 237, endPoint y: 358, distance: 100.1
click at [237, 358] on img at bounding box center [317, 300] width 470 height 470
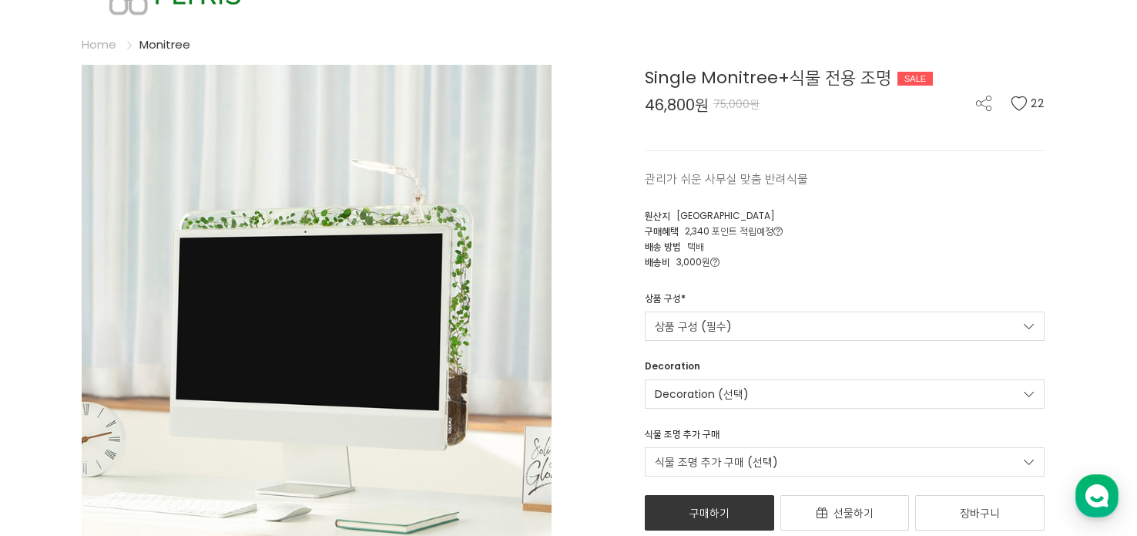
click at [237, 358] on img at bounding box center [317, 300] width 470 height 471
click at [307, 345] on img at bounding box center [317, 300] width 470 height 471
click at [576, 344] on div "Single Monitree+식물 전용 조명 SALE 46,800원 75,000원 22 관리가 쉬운 사무실 맞춤 반려식물 22 원산지" at bounding box center [810, 319] width 470 height 509
click at [519, 310] on img at bounding box center [317, 300] width 470 height 471
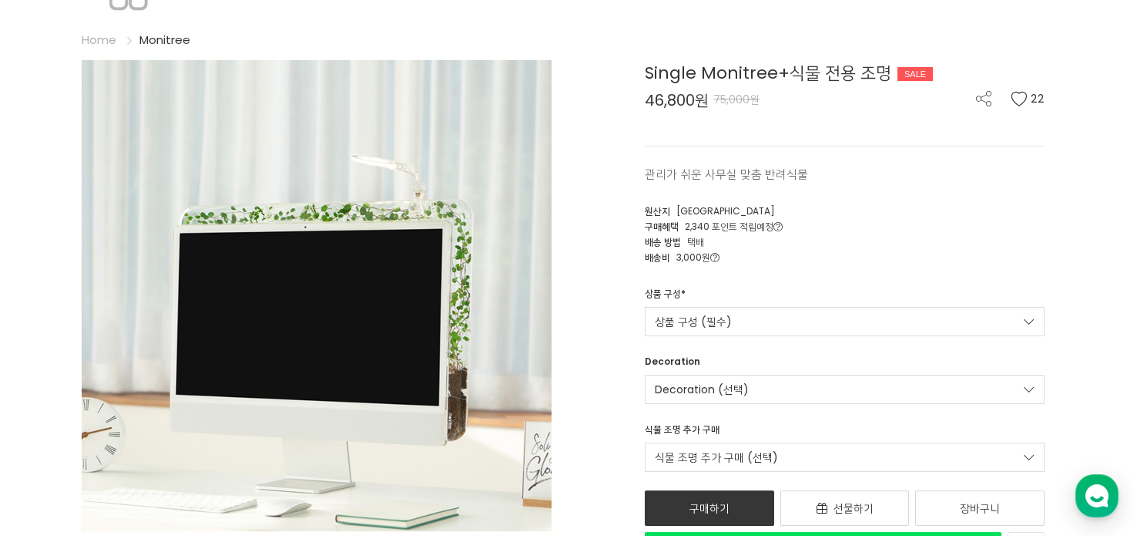
scroll to position [154, 0]
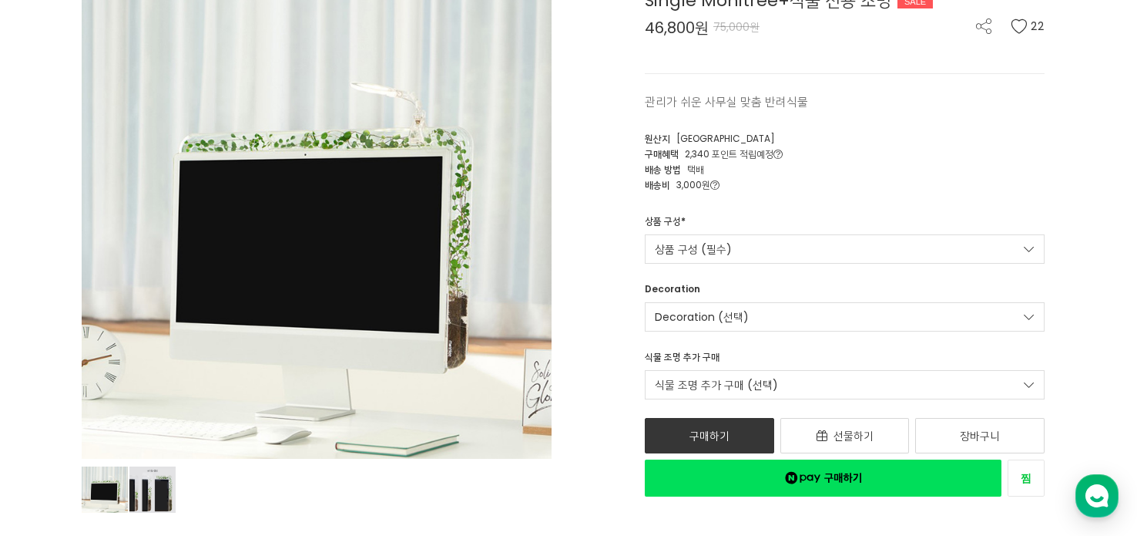
click at [619, 342] on div "Single Monitree+식물 전용 조명 SALE 46,800원 75,000원 22 관리가 쉬운 사무실 맞춤 반려식물 22 원산지" at bounding box center [810, 242] width 470 height 509
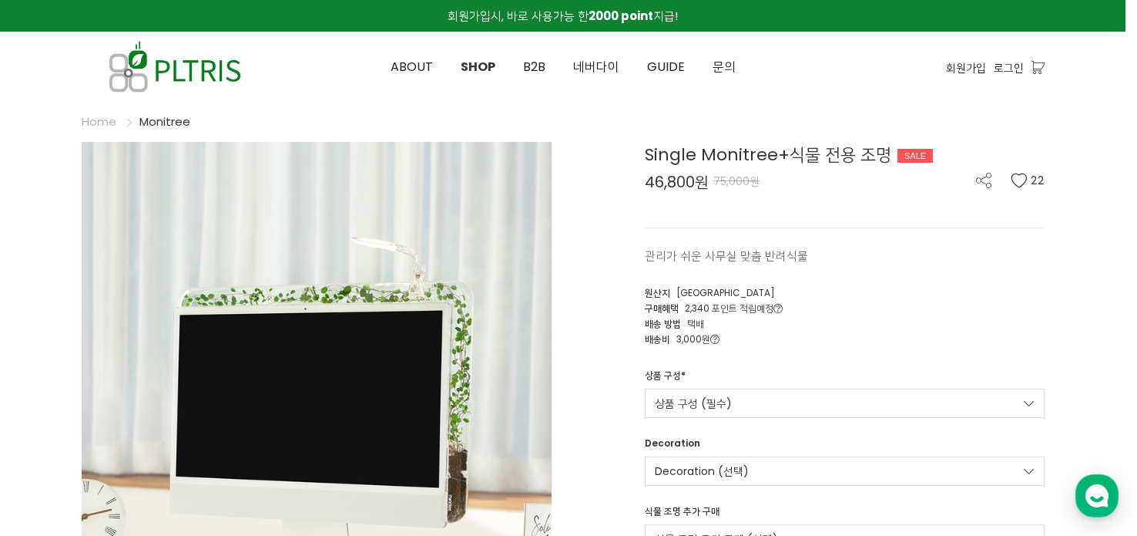
click at [518, 23] on span "회원가입시, 바로 사용가능 한 2000 point 지급!" at bounding box center [563, 16] width 230 height 16
click at [184, 80] on img at bounding box center [175, 67] width 186 height 70
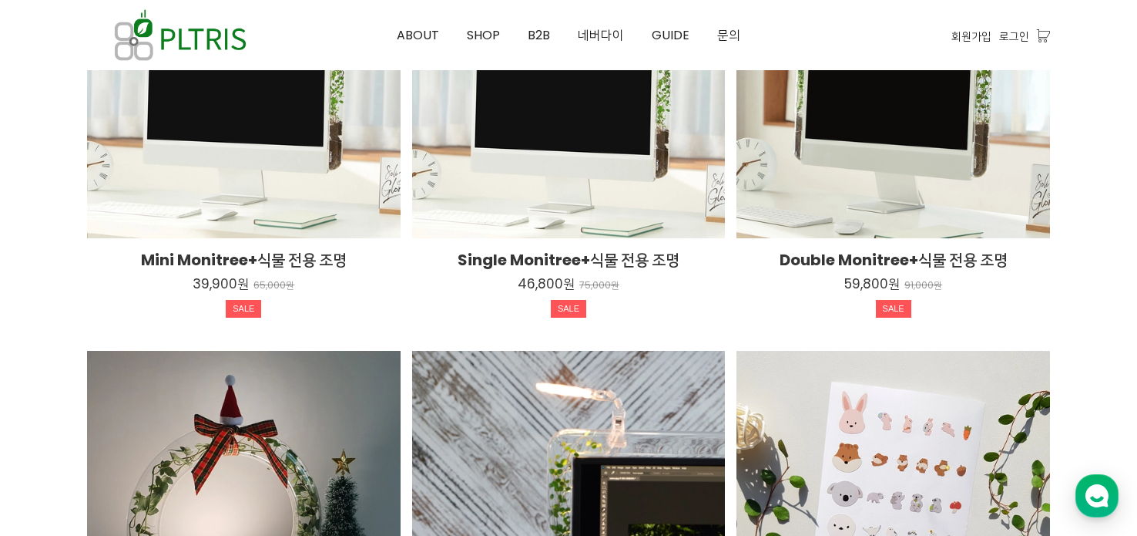
scroll to position [2543, 0]
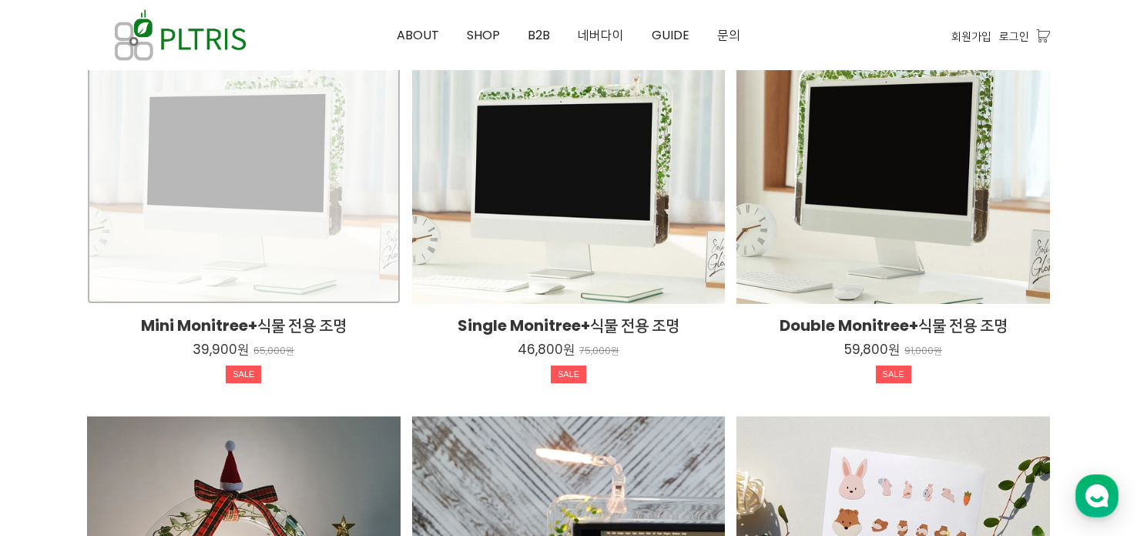
click at [247, 132] on div "Mini Monitree+식물 전용 조명 39,900원 65,000원 SALE TIME SALE" at bounding box center [244, 148] width 314 height 314
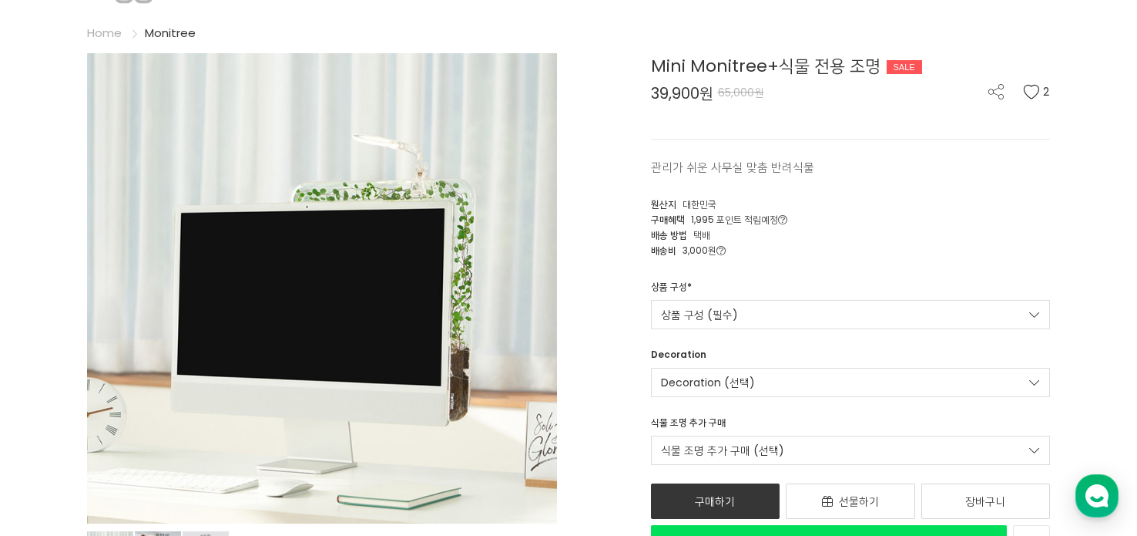
scroll to position [154, 0]
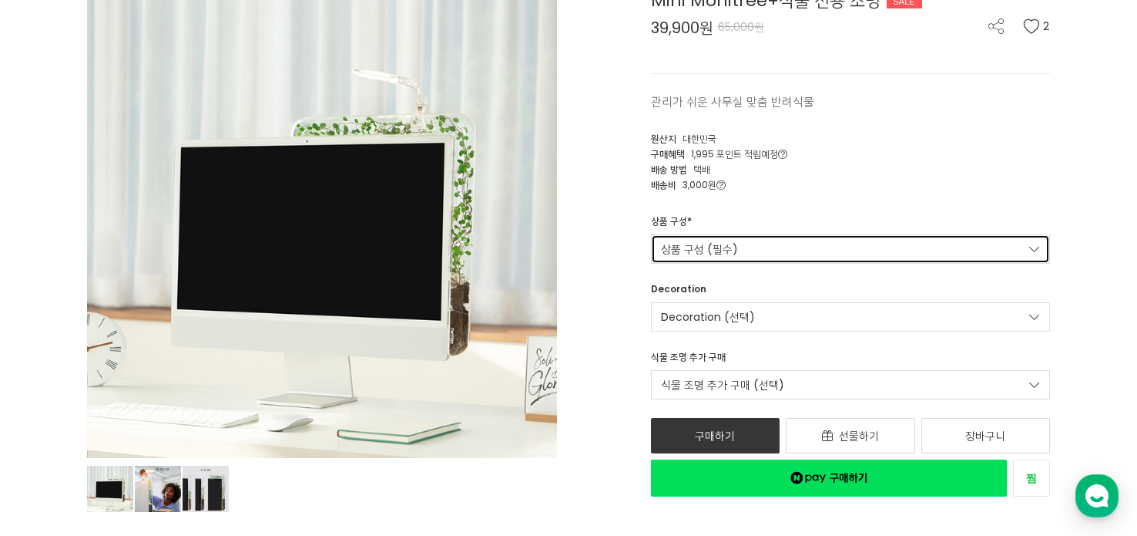
click at [709, 247] on link "상품 구성 (필수)" at bounding box center [851, 248] width 400 height 29
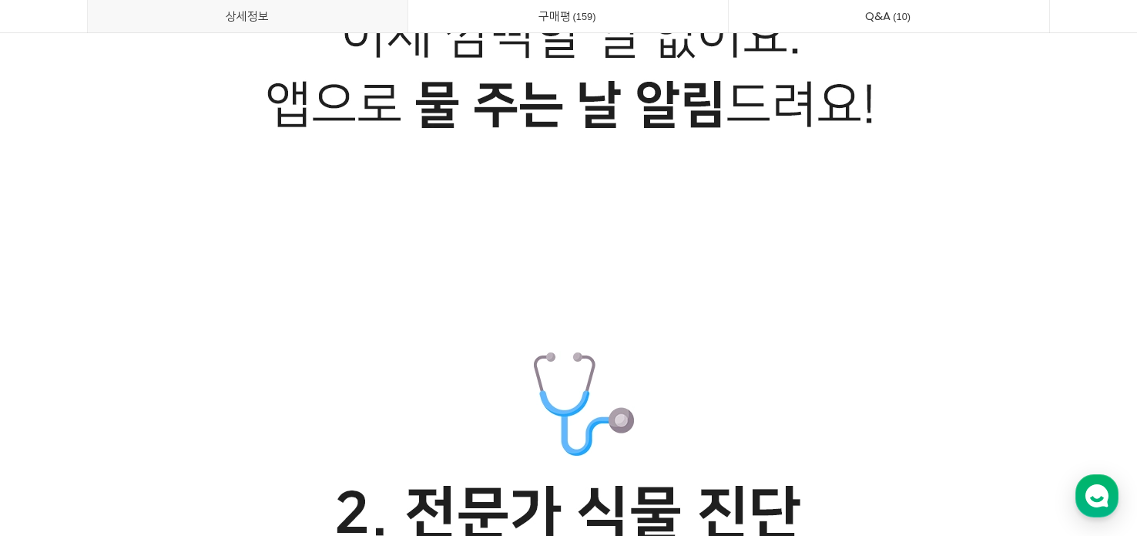
scroll to position [0, 0]
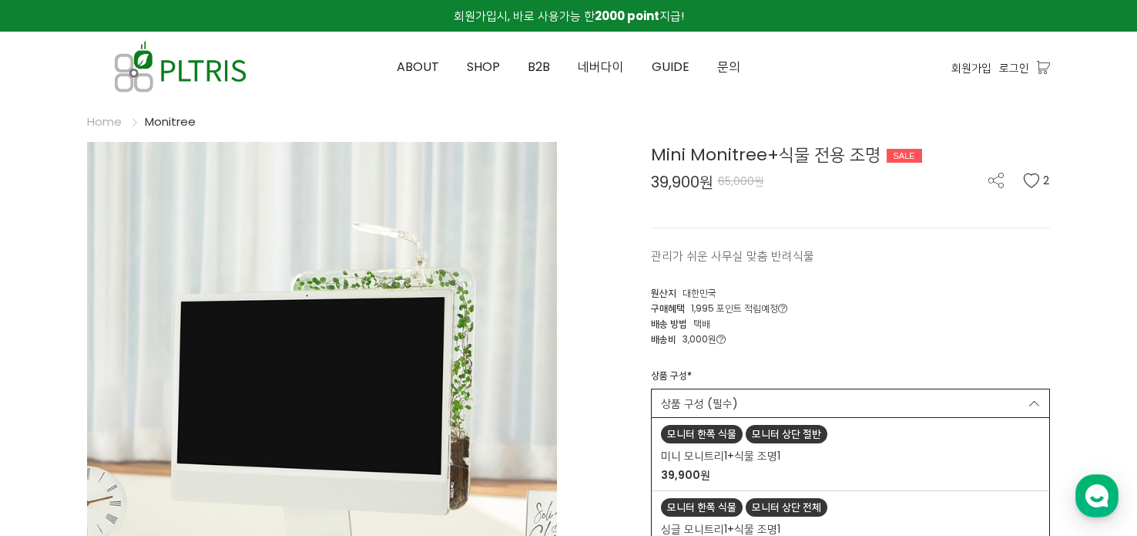
click at [1051, 269] on div "Mini Monitree+식물 전용 조명 SALE 39,900원 65,000원 2 관리가 쉬운 사무실 맞춤 반려식물 2 원산지 대한민국" at bounding box center [815, 396] width 493 height 509
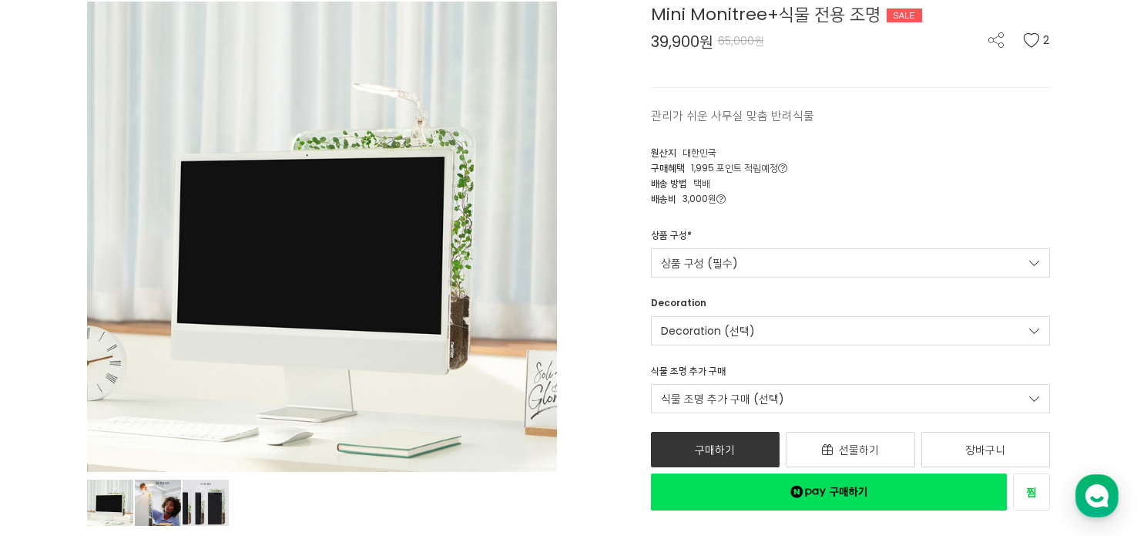
scroll to position [231, 0]
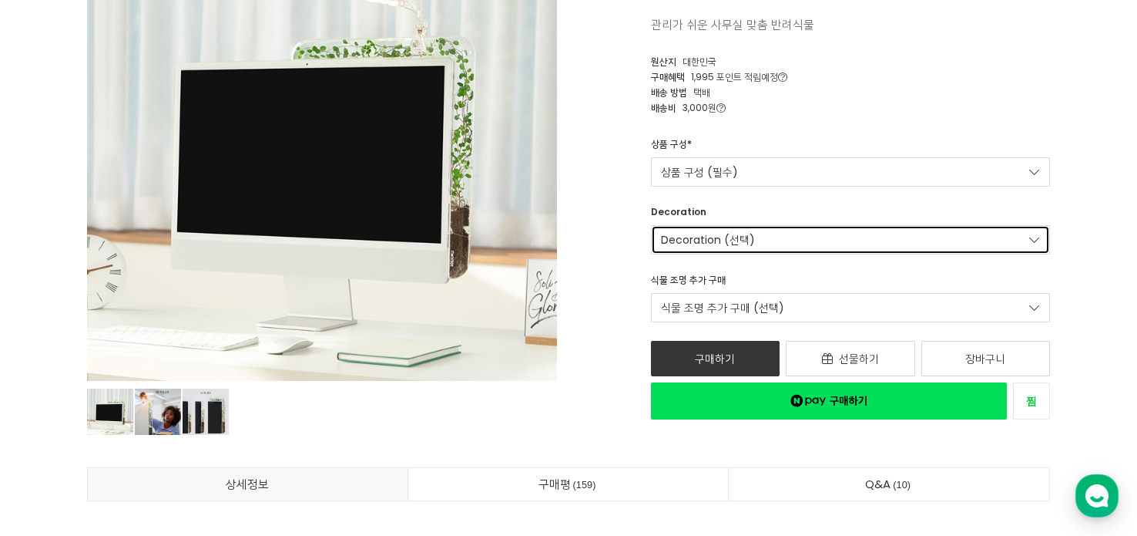
click at [761, 237] on link "Decoration (선택)" at bounding box center [851, 239] width 400 height 29
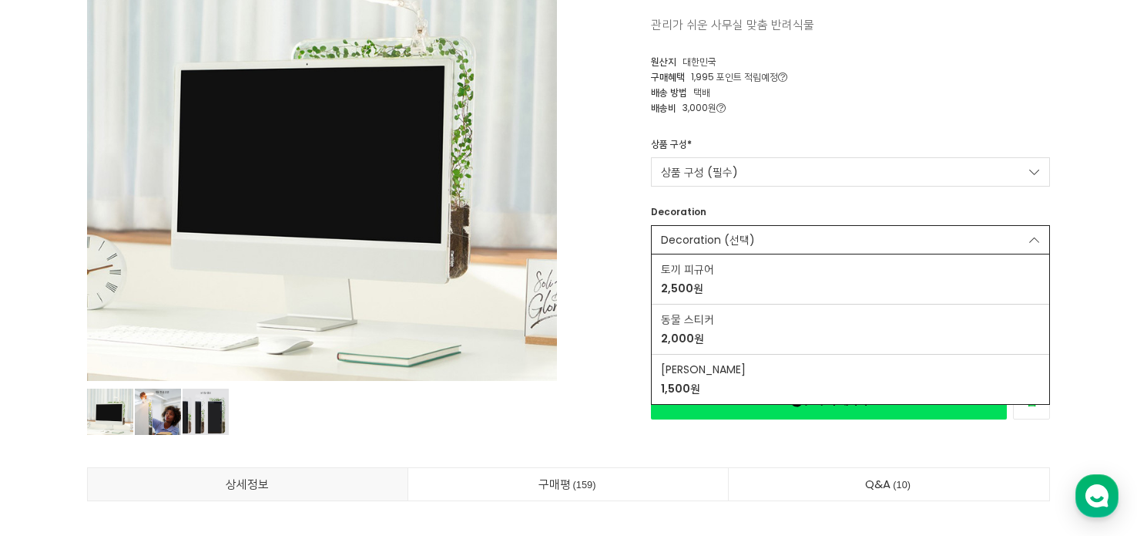
click at [979, 112] on div "배송비 3,000원" at bounding box center [851, 106] width 400 height 15
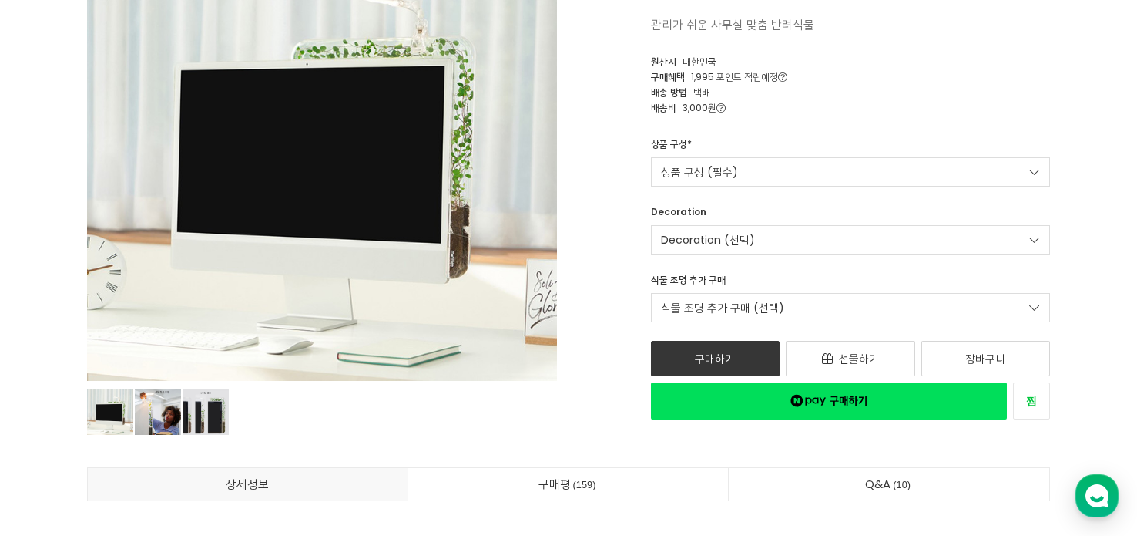
scroll to position [154, 0]
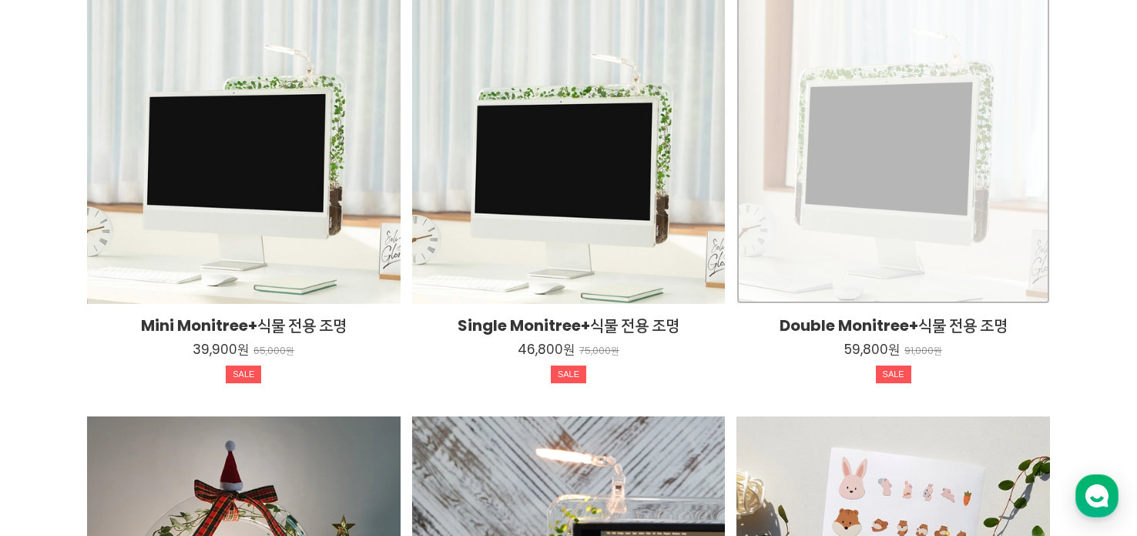
click at [845, 149] on div "Double Monitree+식물 전용 조명 59,800원 91,000원 SALE TIME SALE" at bounding box center [894, 148] width 314 height 314
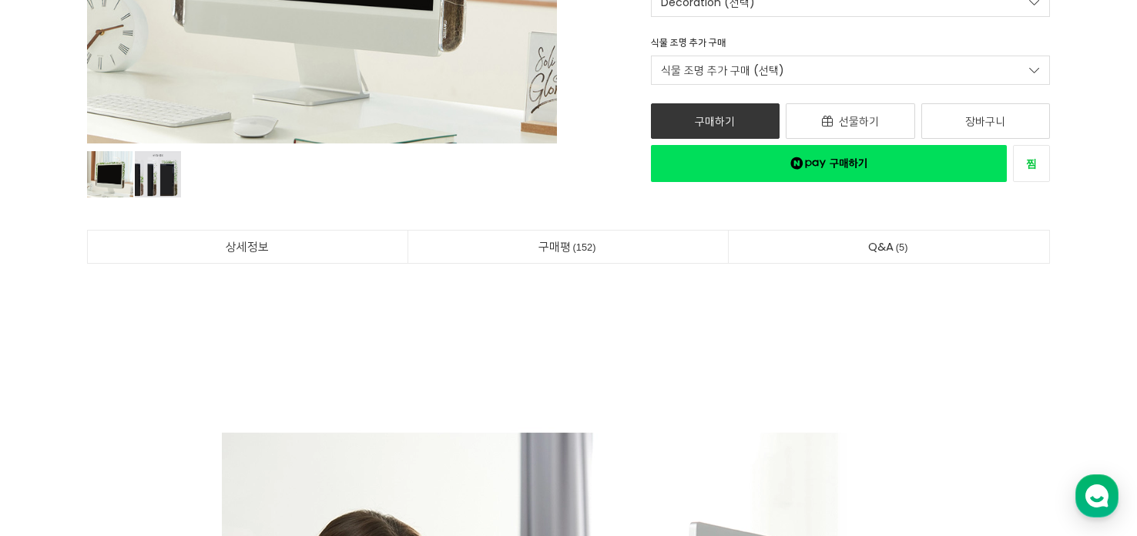
scroll to position [937, 0]
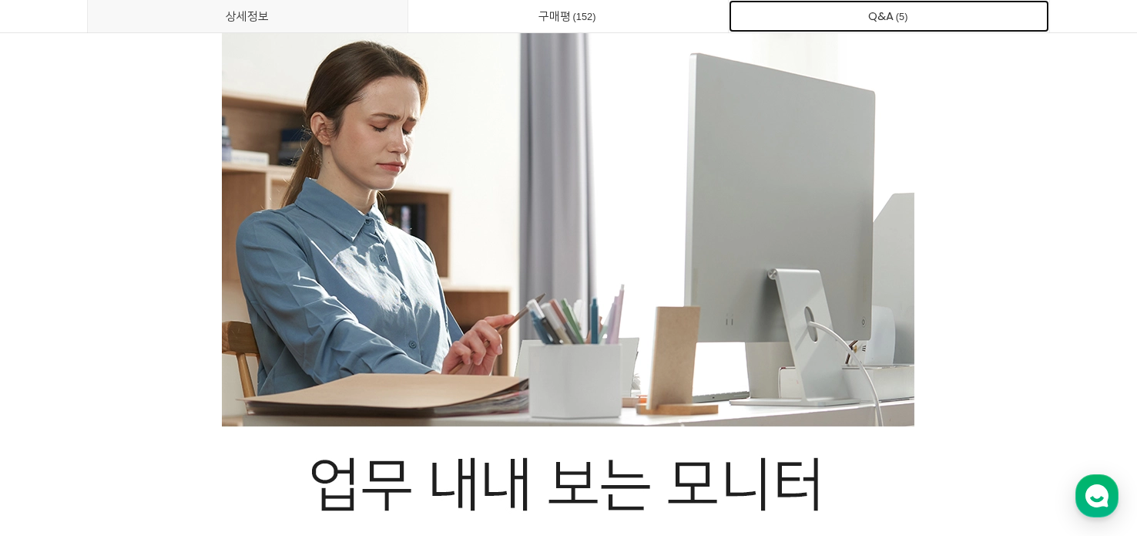
click at [818, 10] on link "Q&A 5" at bounding box center [889, 16] width 321 height 32
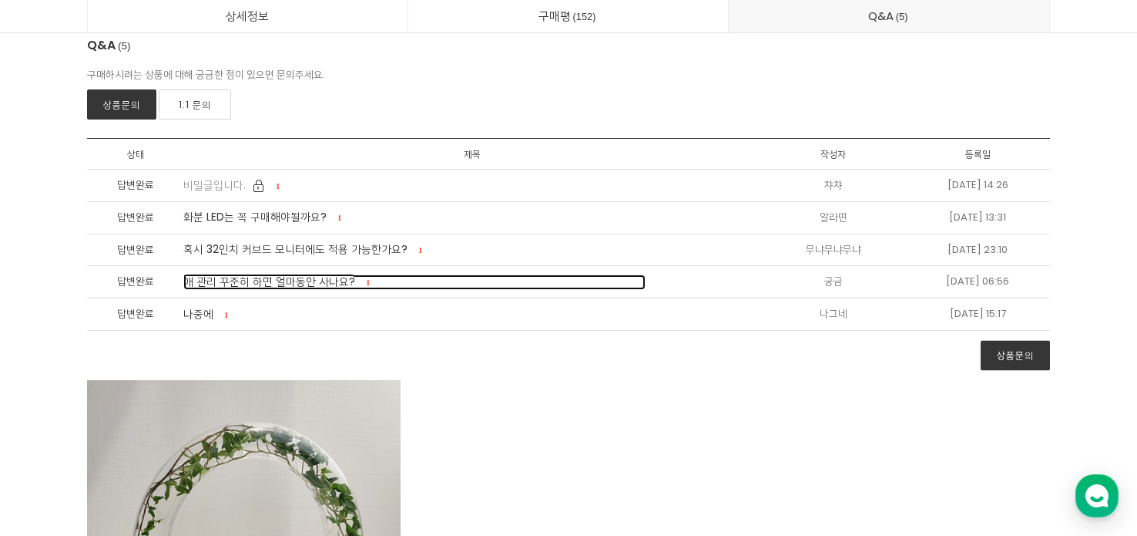
click at [306, 279] on span "애 관리 꾸준히 하면 얼마동안 사나요?" at bounding box center [269, 281] width 172 height 15
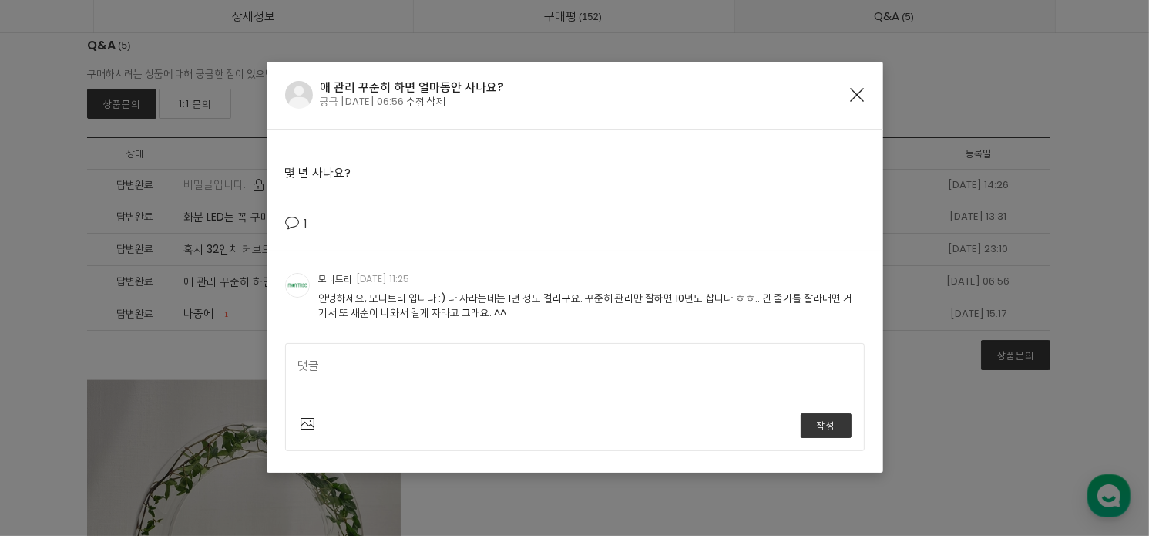
click at [855, 89] on icon "Close" at bounding box center [858, 95] width 14 height 14
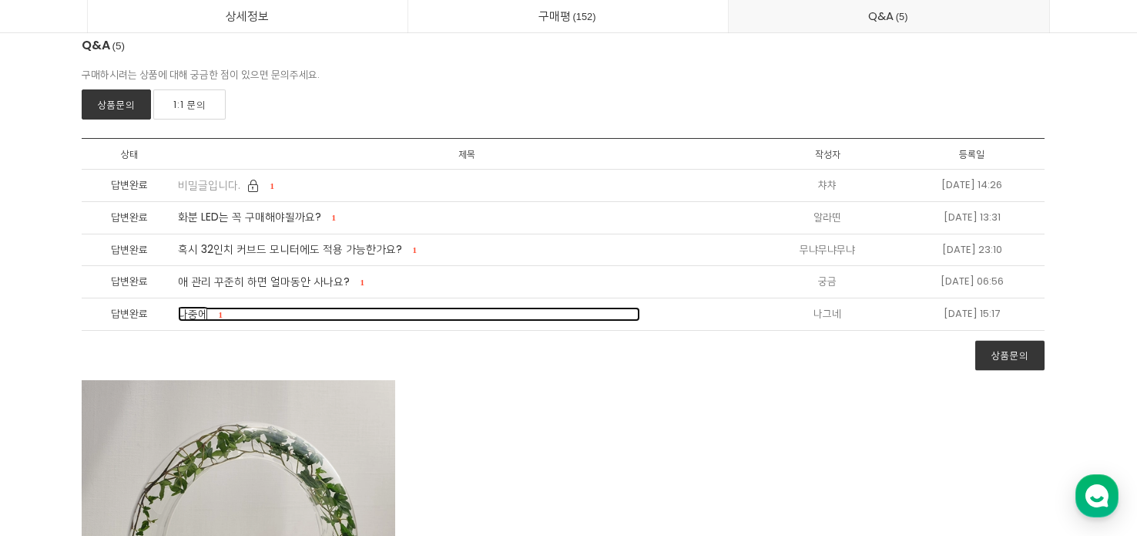
click at [187, 311] on span "나중에" at bounding box center [193, 313] width 30 height 15
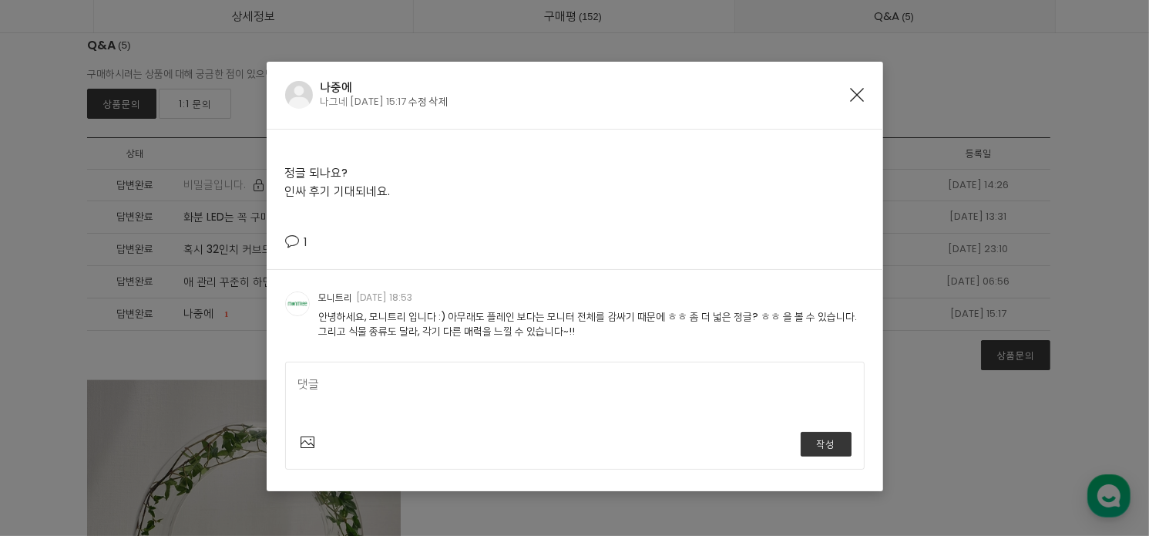
click at [851, 86] on button "Close" at bounding box center [858, 93] width 14 height 17
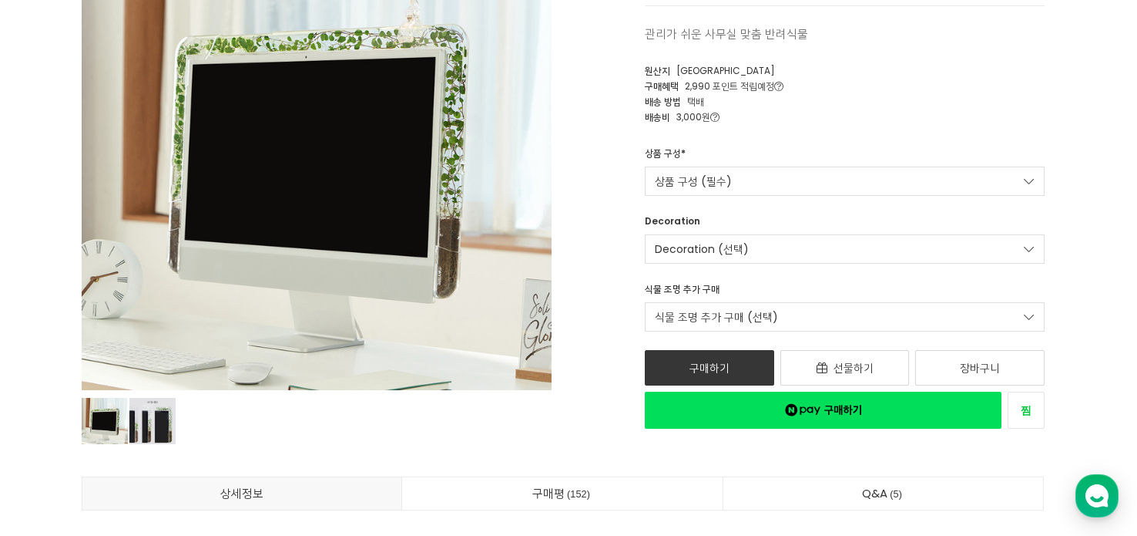
scroll to position [186, 0]
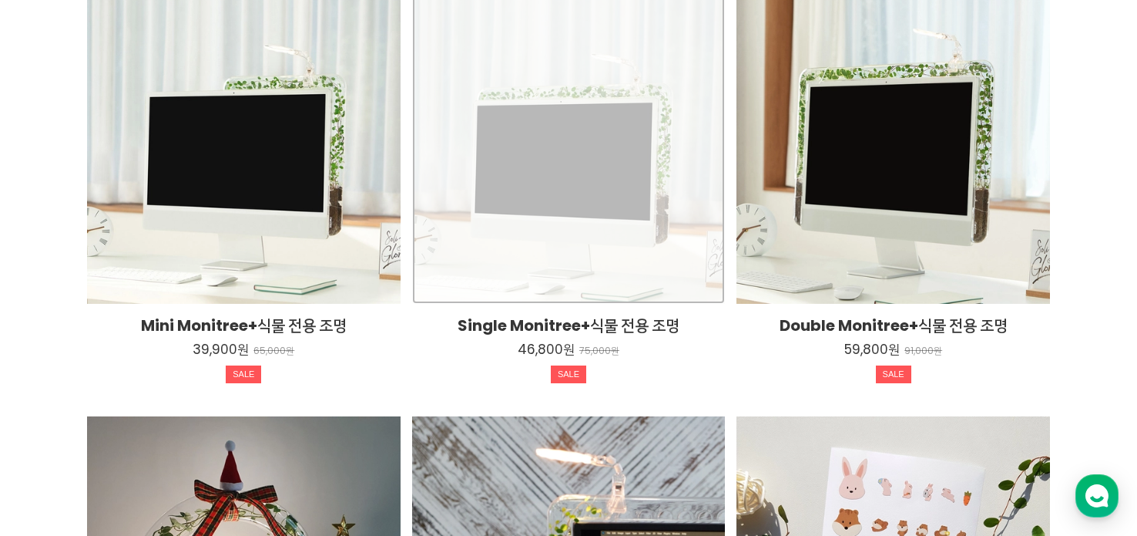
click at [533, 145] on div "Single Monitree+식물 전용 조명 46,800원 75,000원 SALE TIME SALE" at bounding box center [569, 148] width 314 height 314
